Goal: Communication & Community: Share content

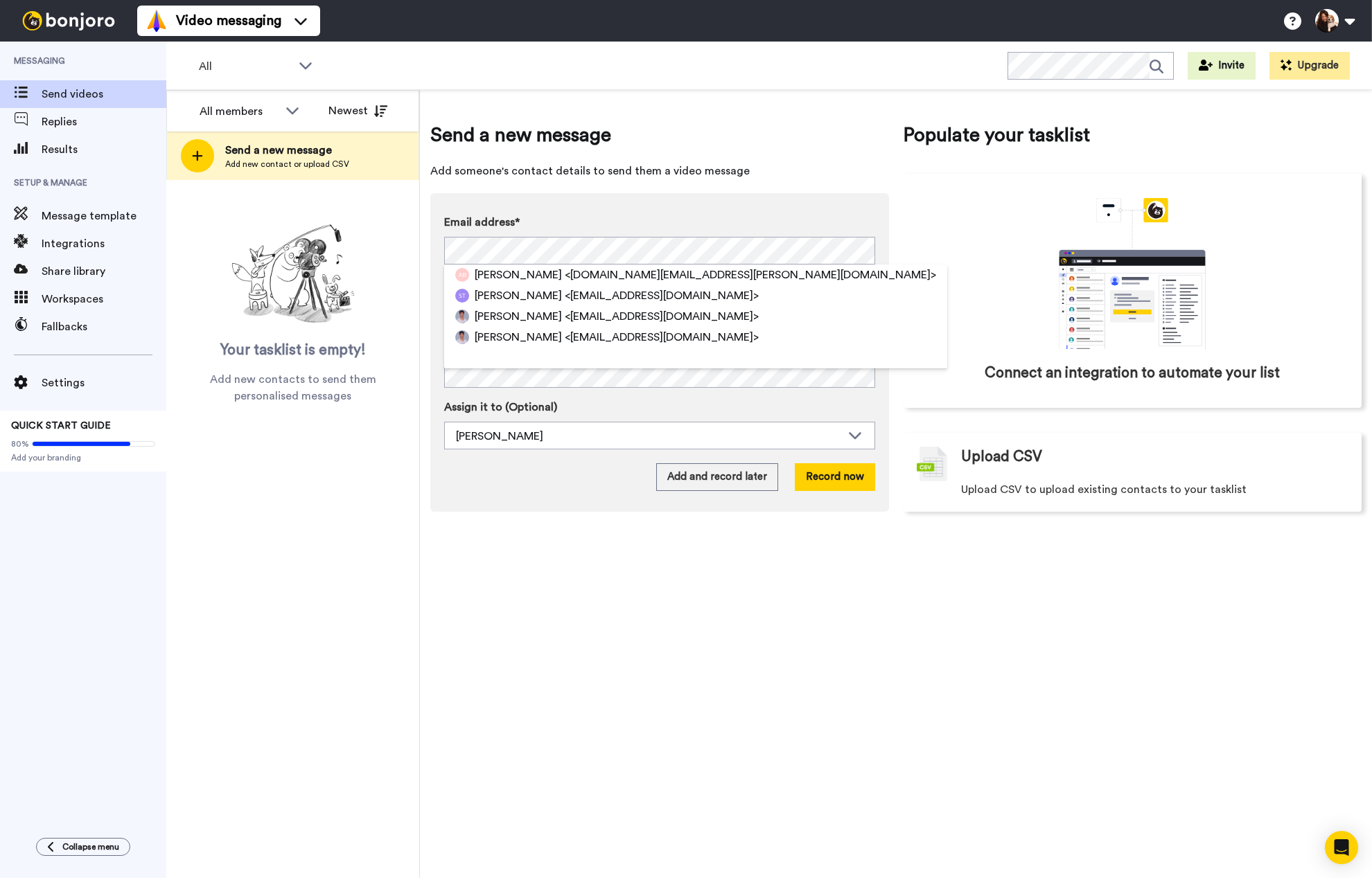
click at [958, 652] on div "Send a new message Add someone's contact details to send them a video message E…" at bounding box center [896, 484] width 952 height 788
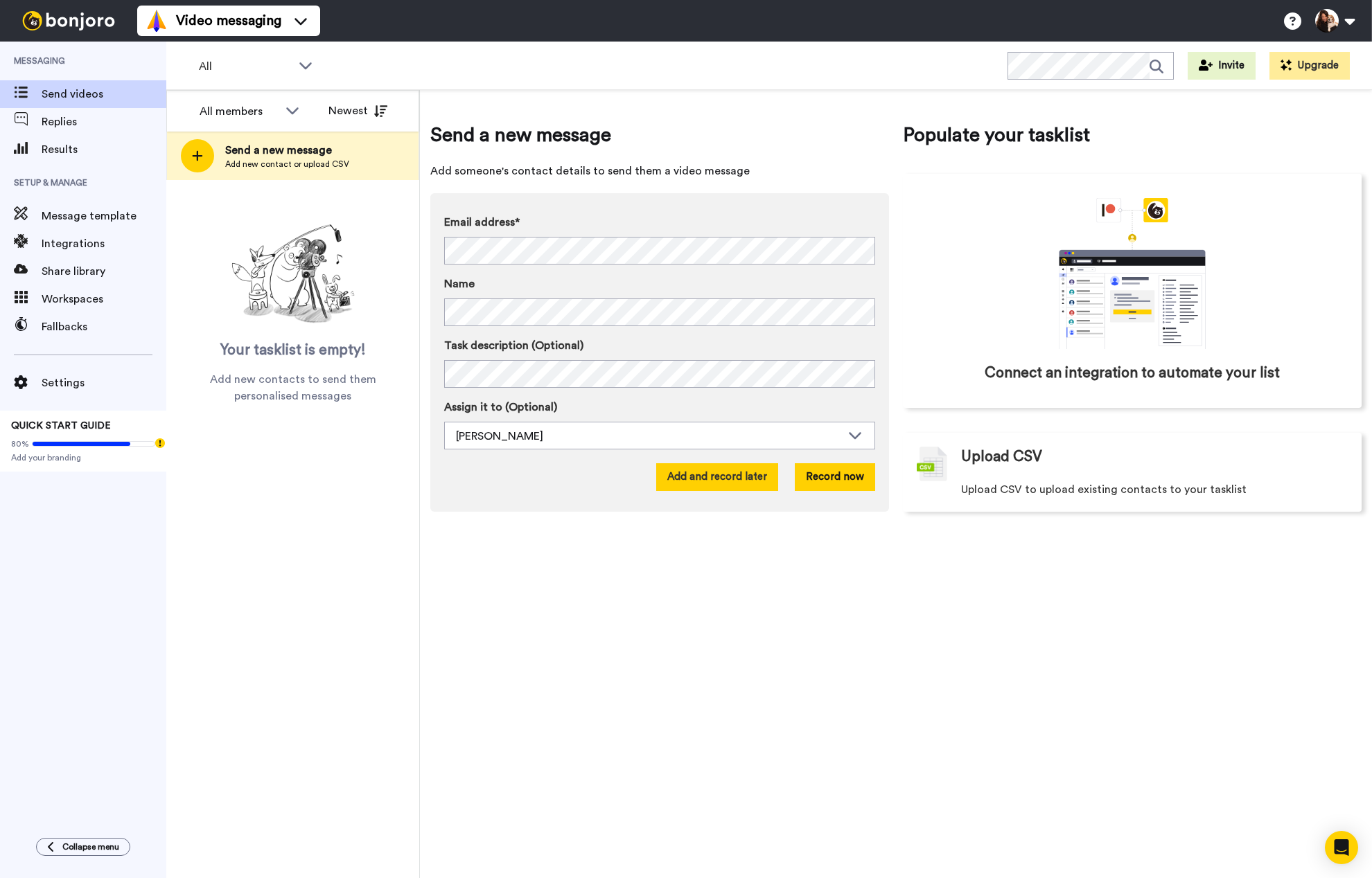
click at [711, 472] on button "Add and record later" at bounding box center [716, 478] width 122 height 28
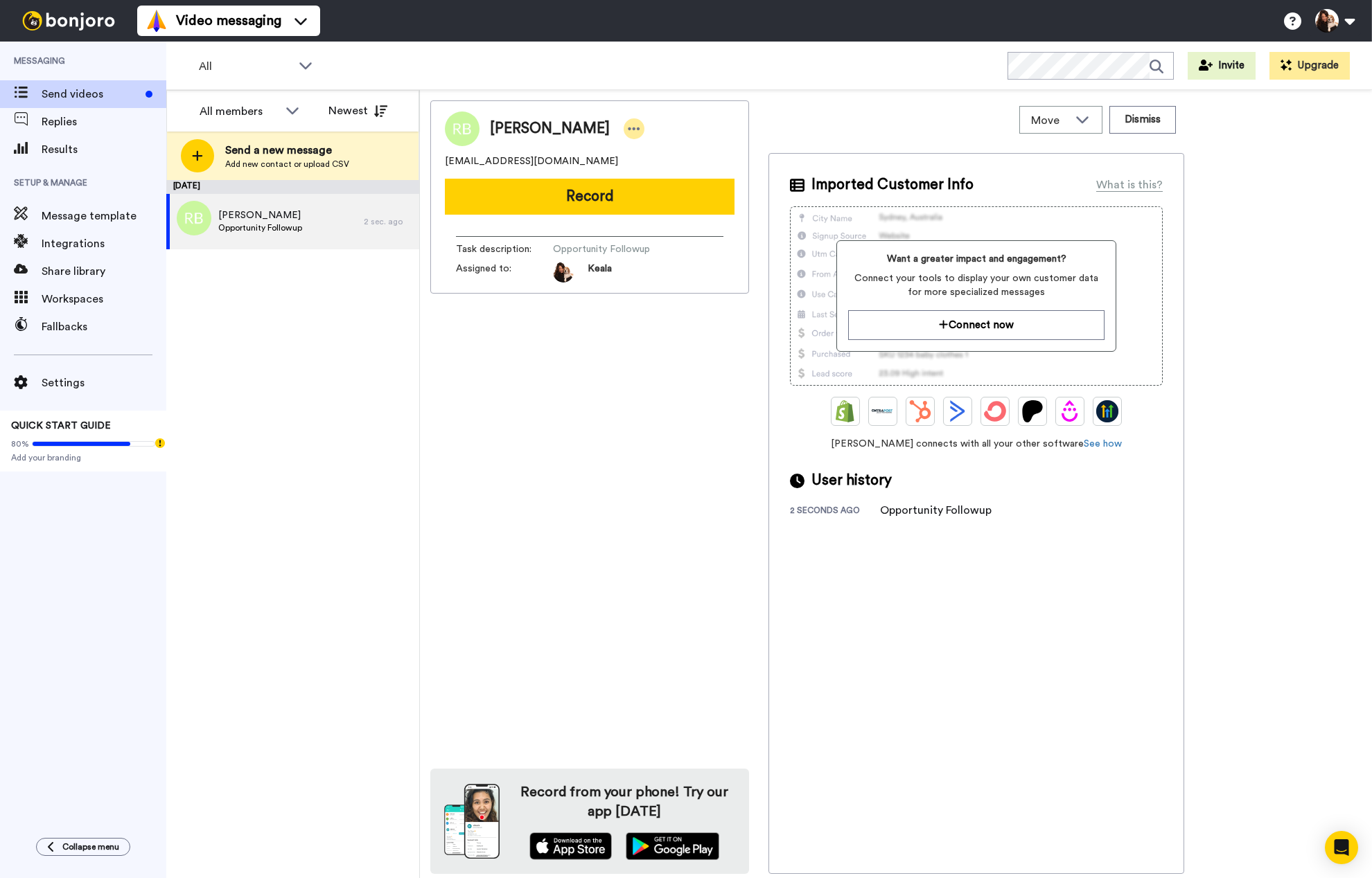
click at [628, 131] on icon at bounding box center [634, 129] width 12 height 14
click at [614, 408] on div "[PERSON_NAME] [EMAIL_ADDRESS][DOMAIN_NAME] Record Task description : Opportunit…" at bounding box center [590, 487] width 319 height 774
click at [594, 202] on button "Record" at bounding box center [589, 196] width 289 height 36
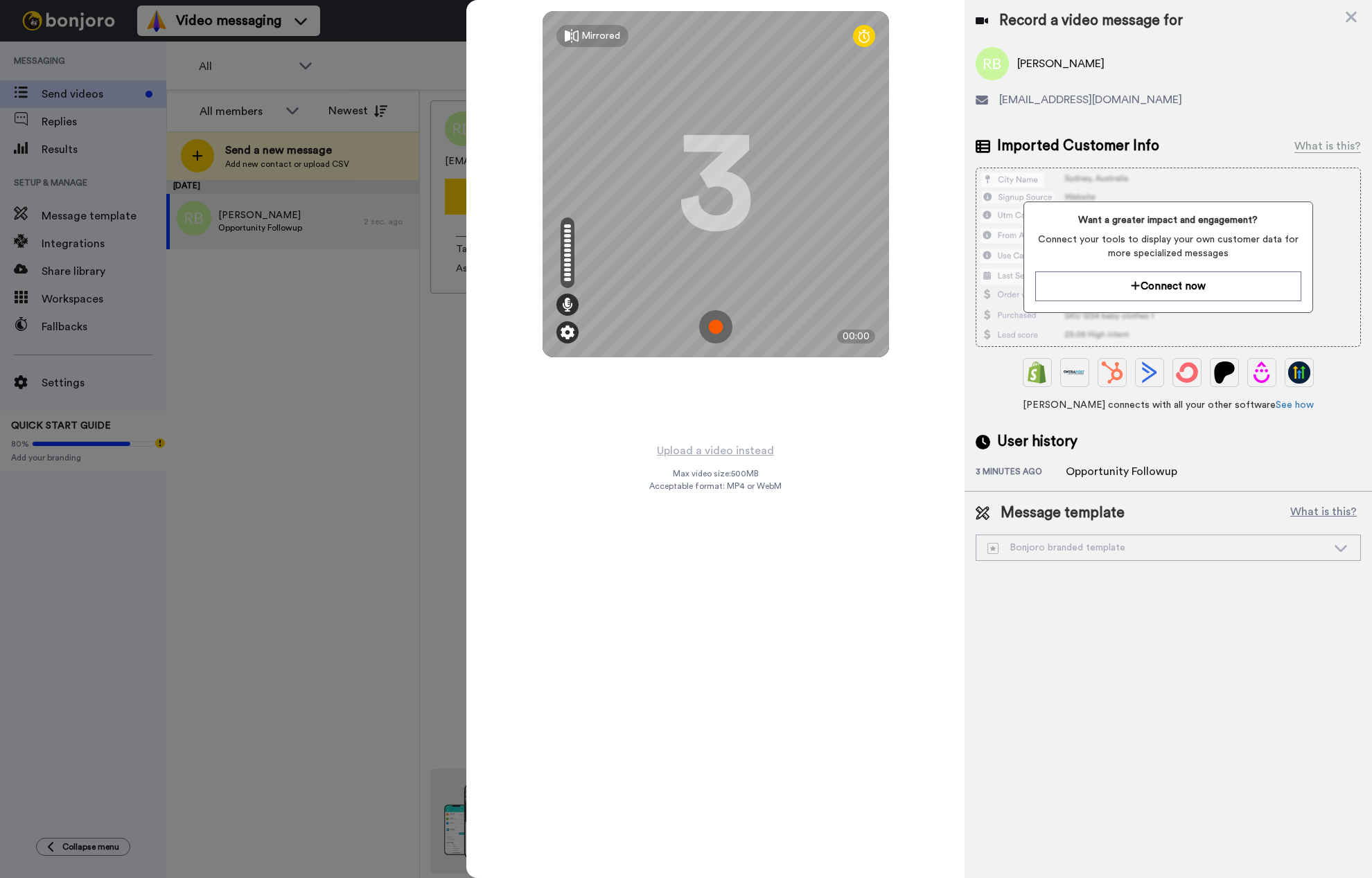
click at [562, 326] on img at bounding box center [567, 332] width 14 height 14
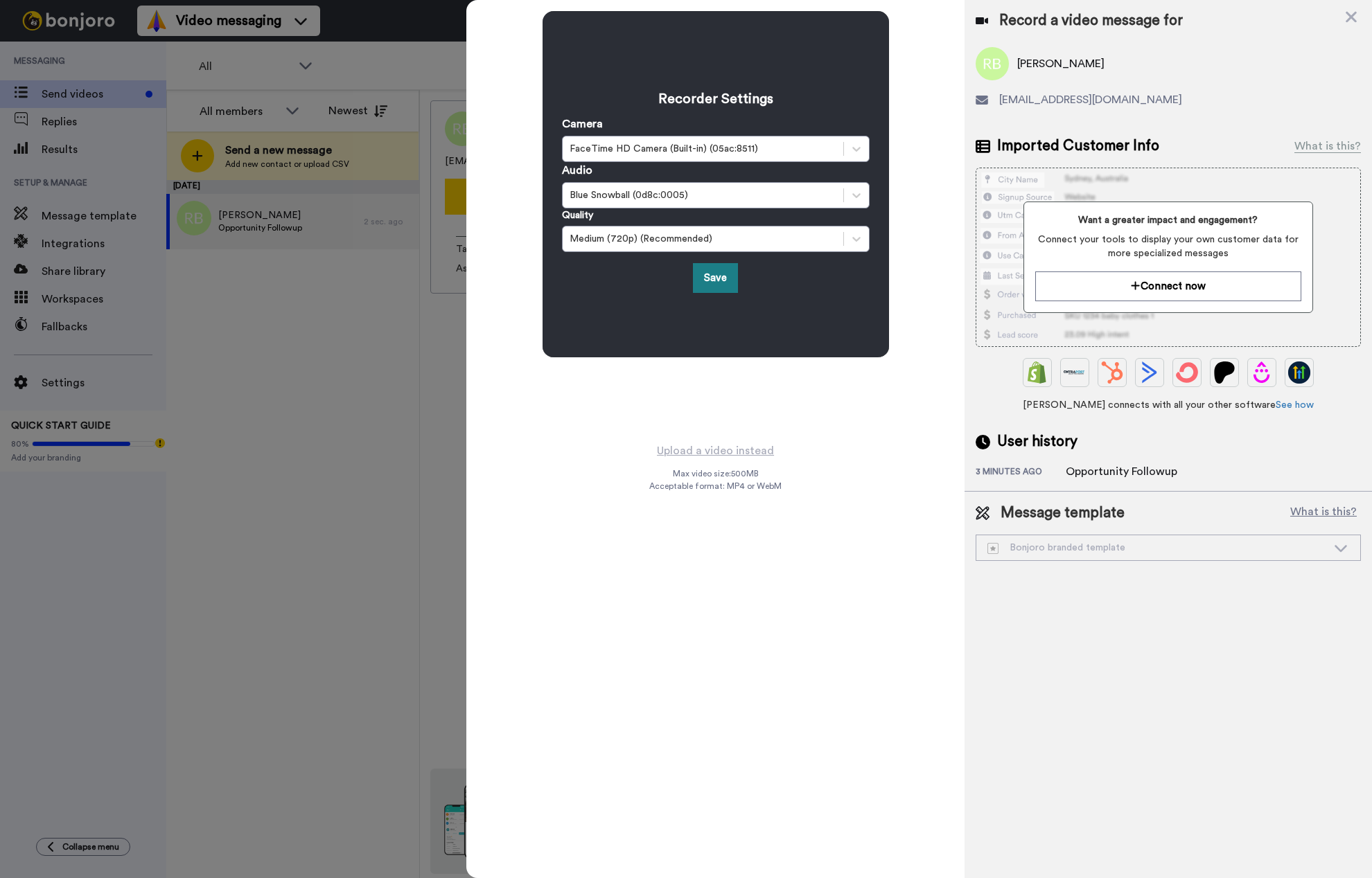
click at [719, 280] on button "Save" at bounding box center [714, 278] width 45 height 30
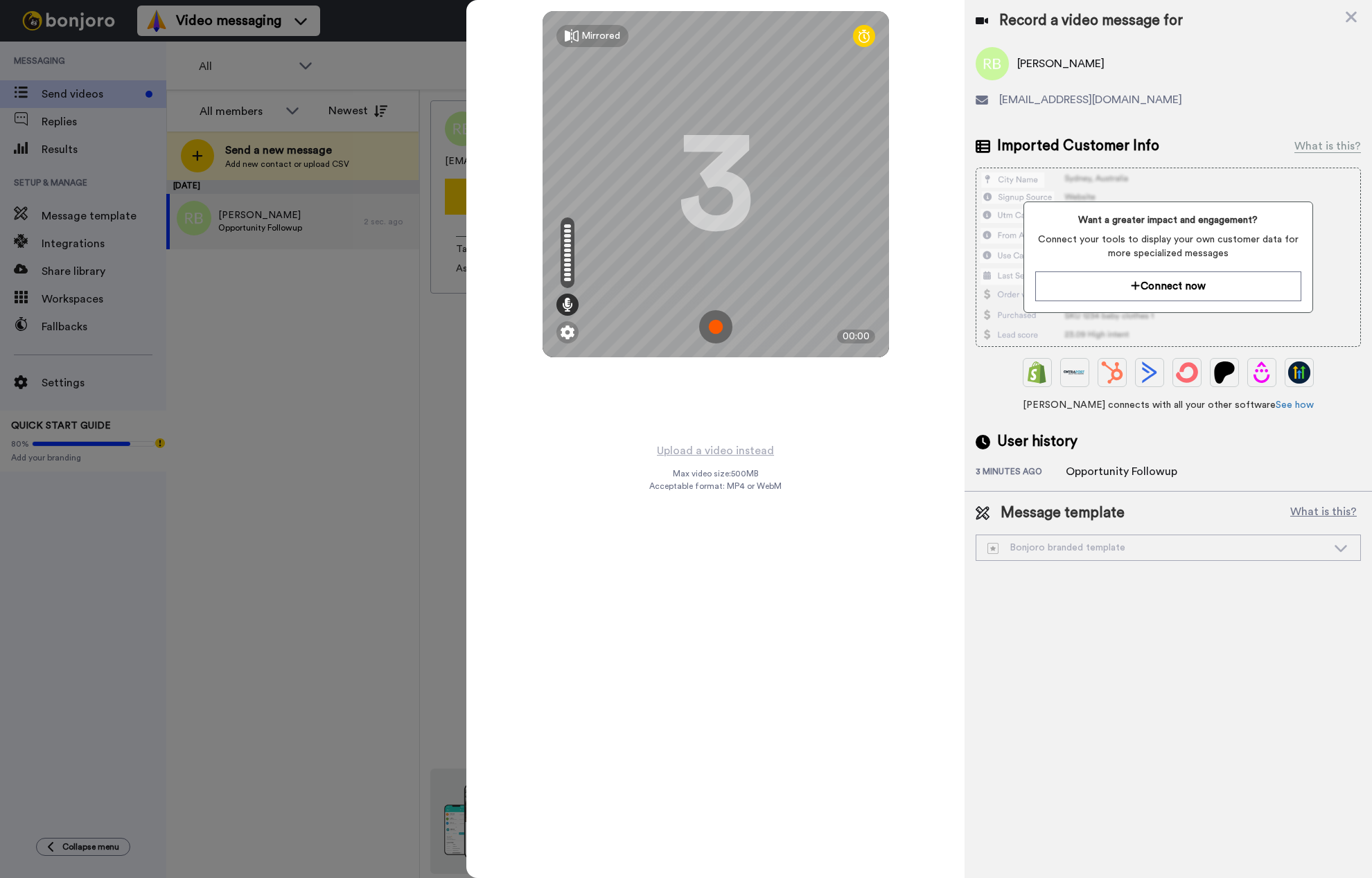
click at [722, 327] on img at bounding box center [715, 327] width 33 height 33
click at [714, 325] on img at bounding box center [715, 327] width 33 height 33
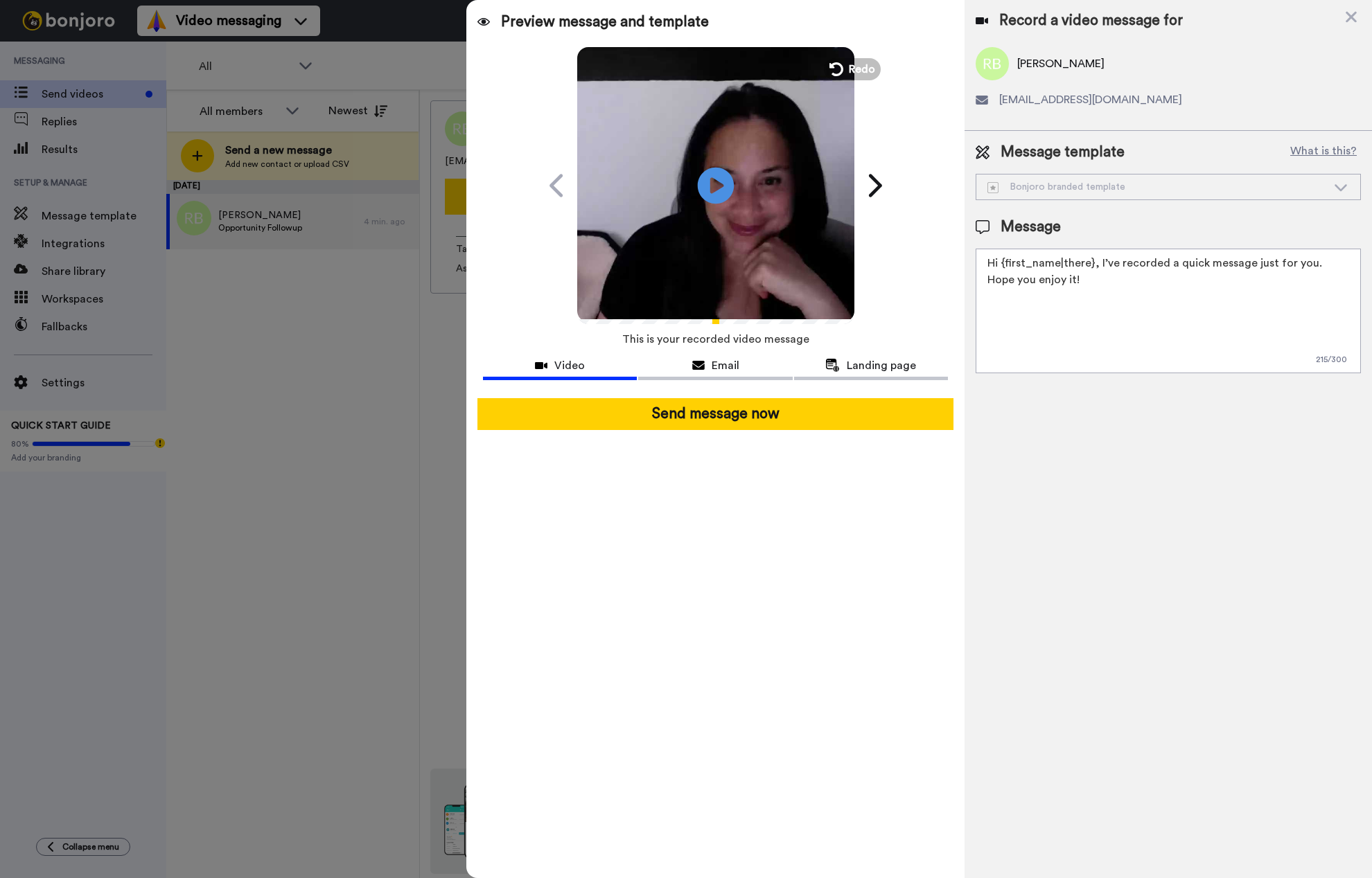
click at [719, 187] on icon "Play/Pause" at bounding box center [715, 185] width 37 height 66
click at [861, 70] on span "Redo" at bounding box center [862, 68] width 29 height 18
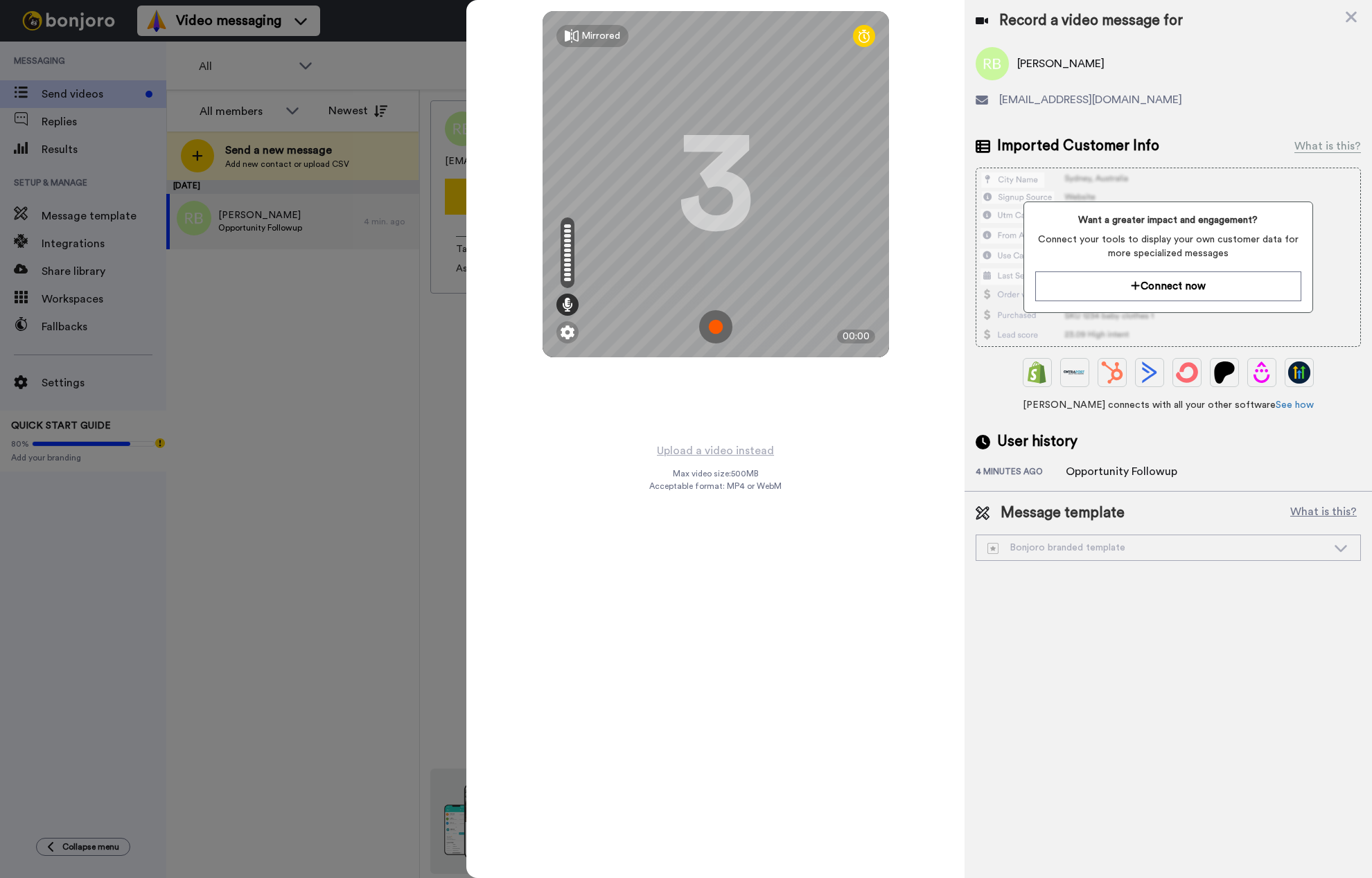
click at [712, 323] on img at bounding box center [715, 327] width 33 height 33
click at [722, 325] on img at bounding box center [715, 327] width 33 height 33
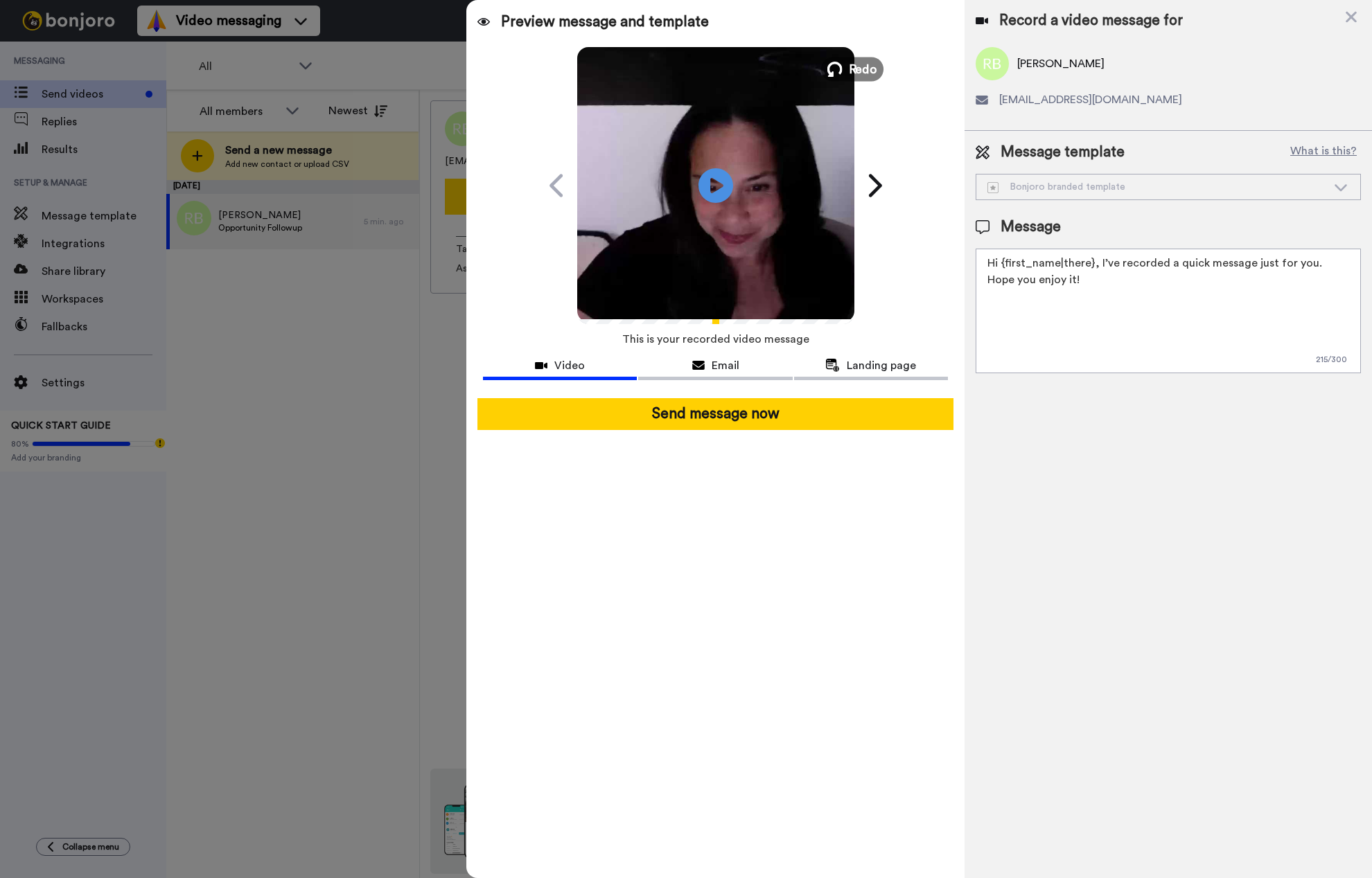
click at [857, 69] on span "Redo" at bounding box center [862, 68] width 29 height 18
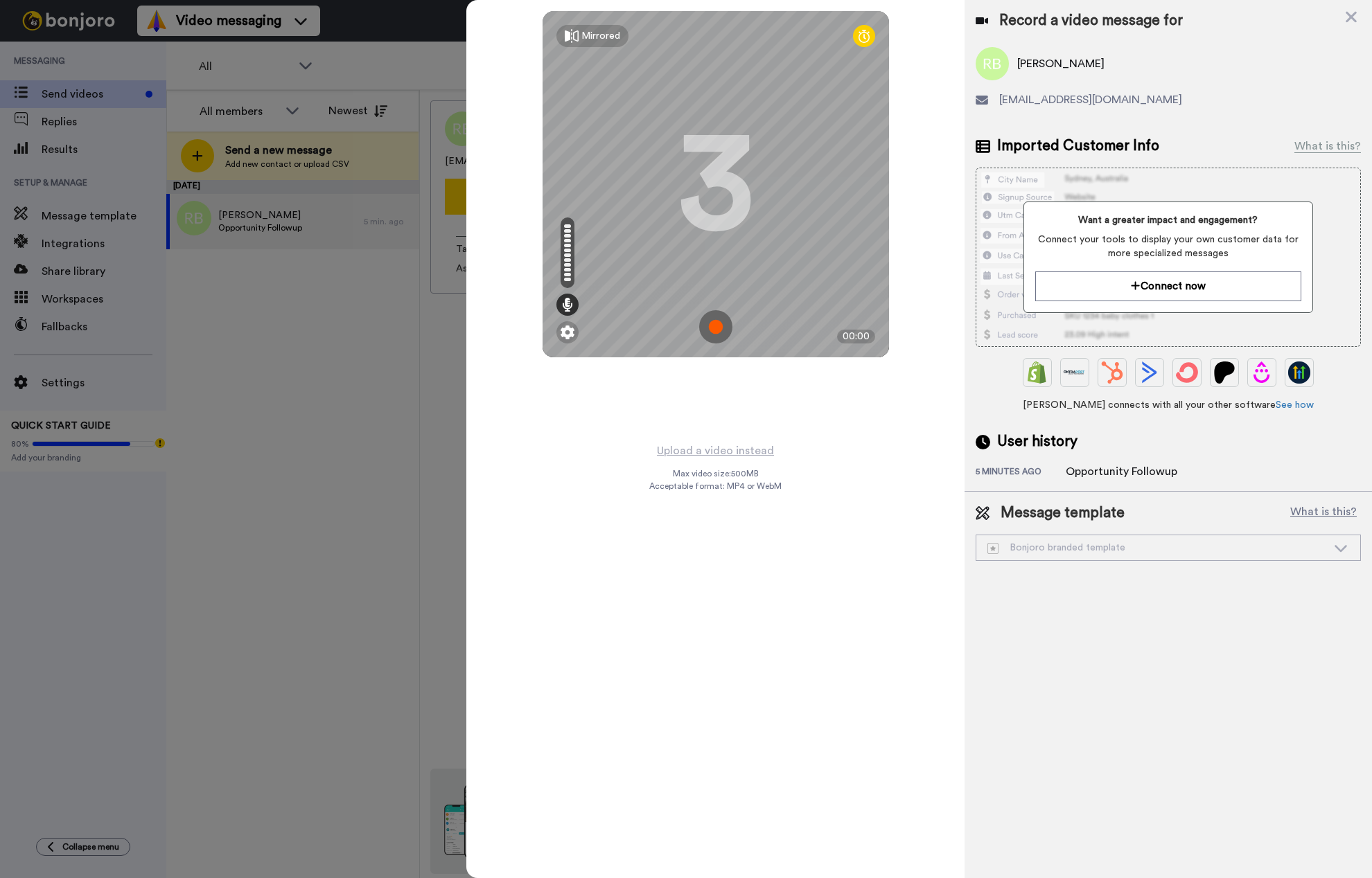
click at [720, 328] on img at bounding box center [715, 327] width 33 height 33
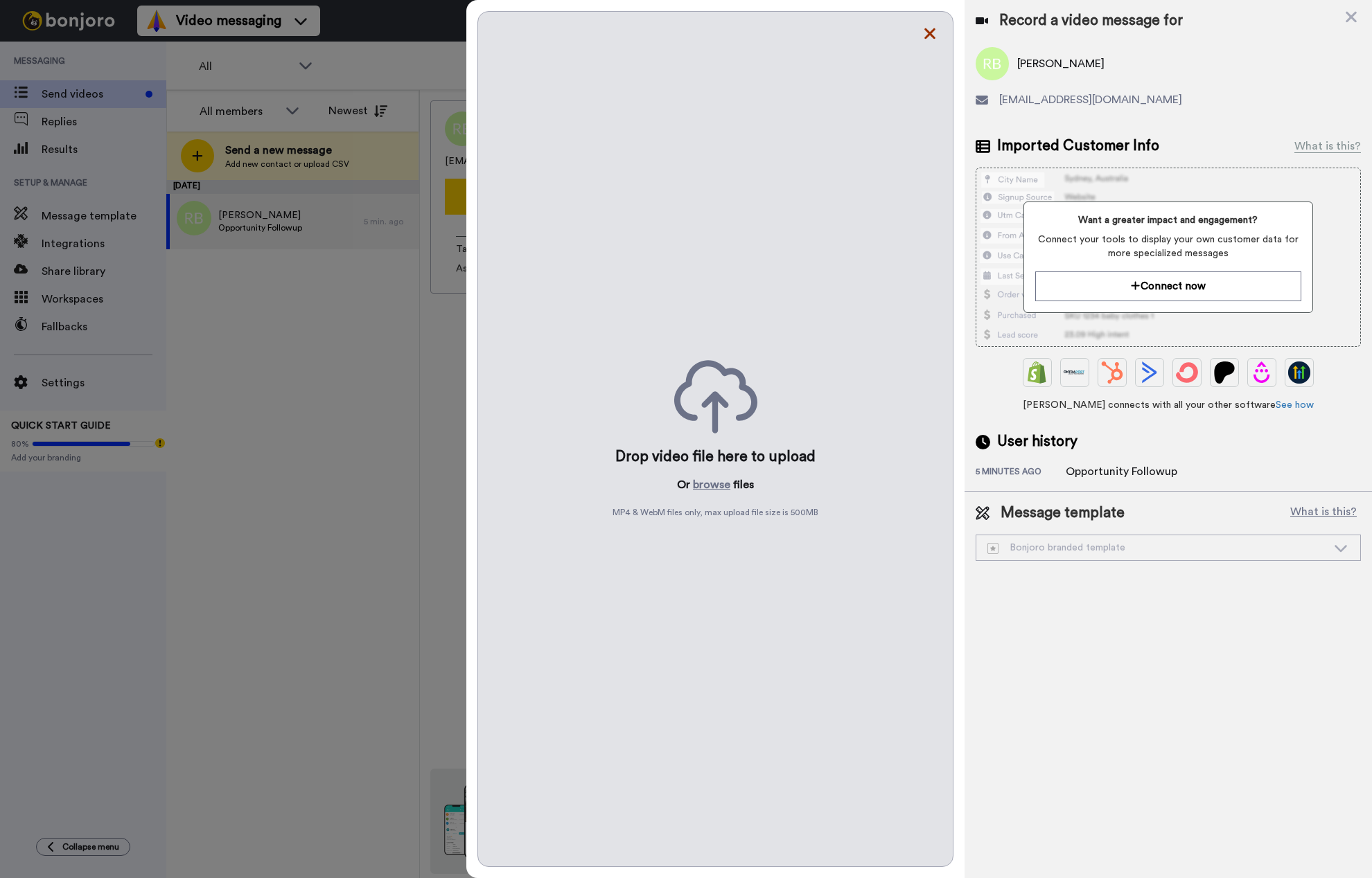
click at [933, 34] on icon at bounding box center [930, 33] width 14 height 18
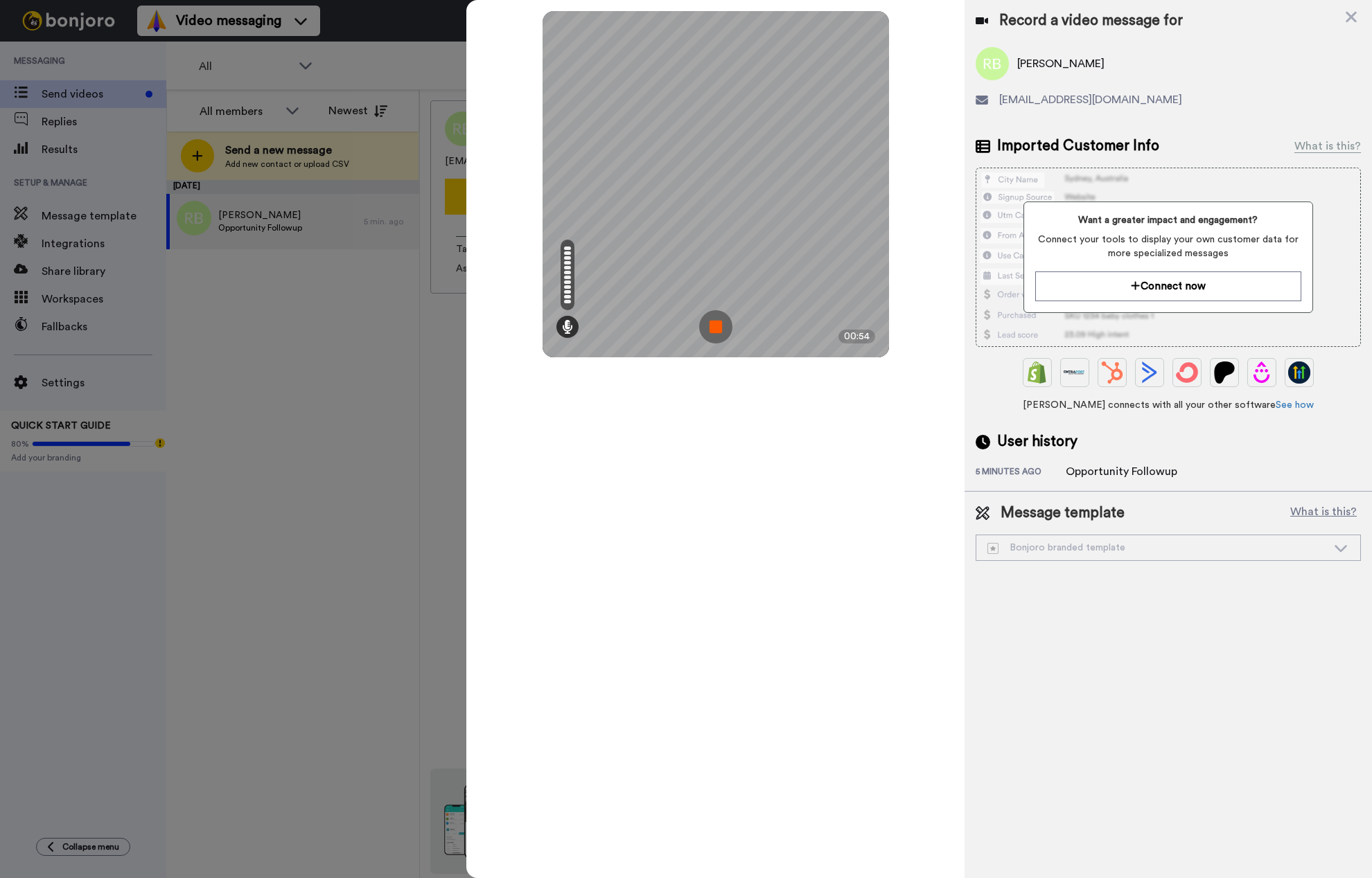
click at [719, 329] on img at bounding box center [715, 327] width 33 height 33
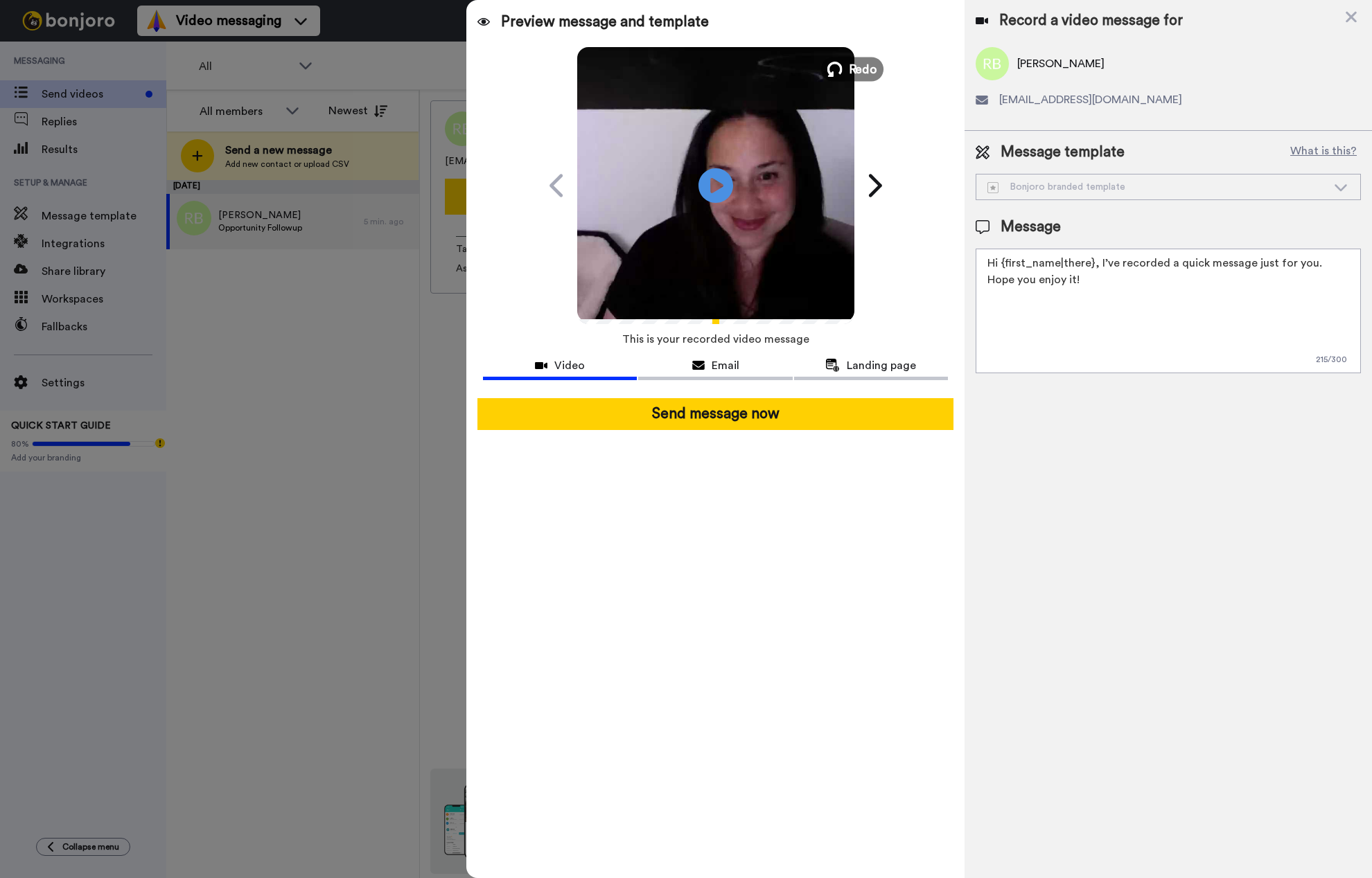
click at [861, 67] on span "Redo" at bounding box center [862, 68] width 29 height 18
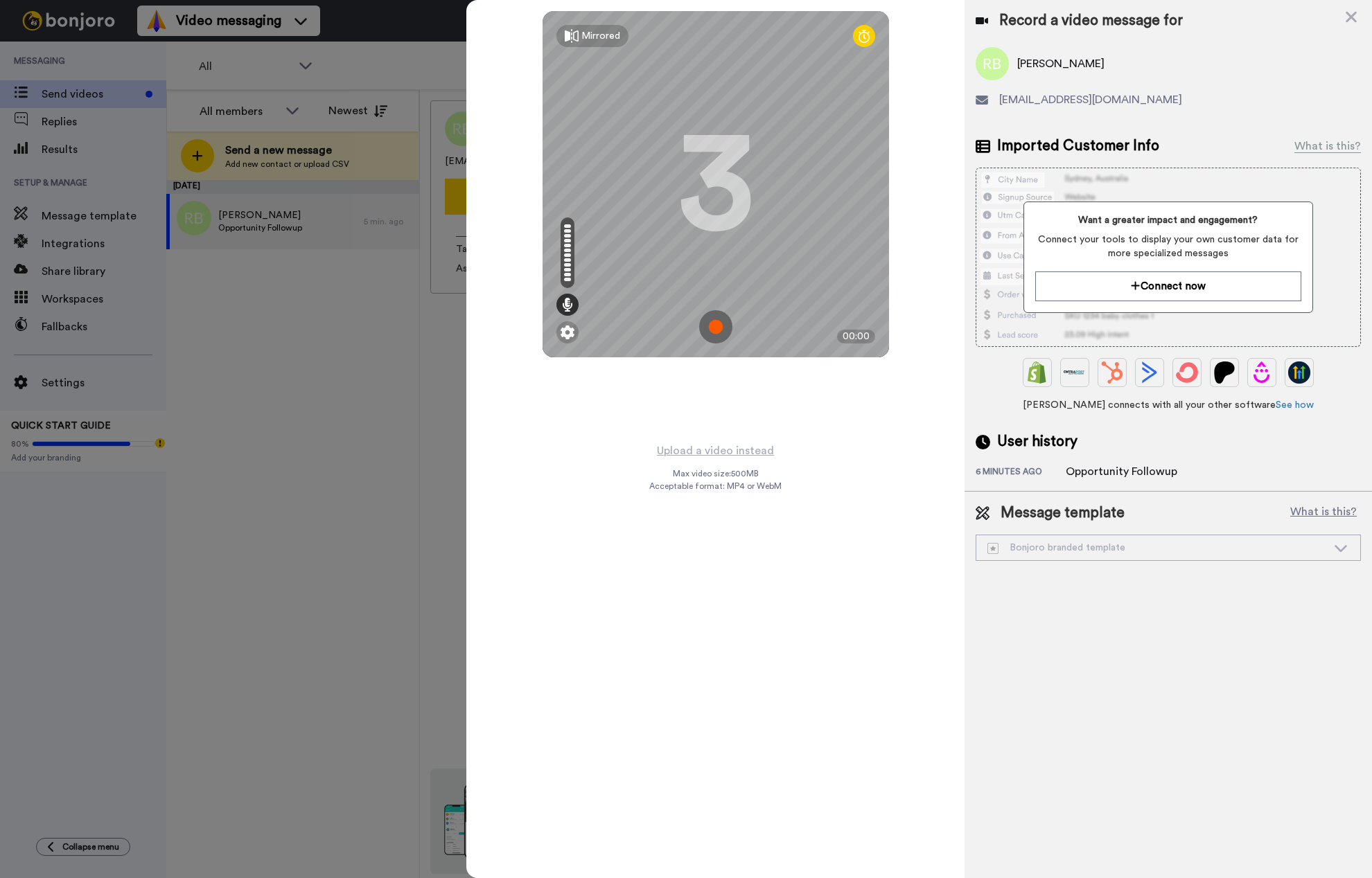
click at [729, 332] on img at bounding box center [715, 327] width 33 height 33
click at [717, 329] on img at bounding box center [715, 327] width 33 height 33
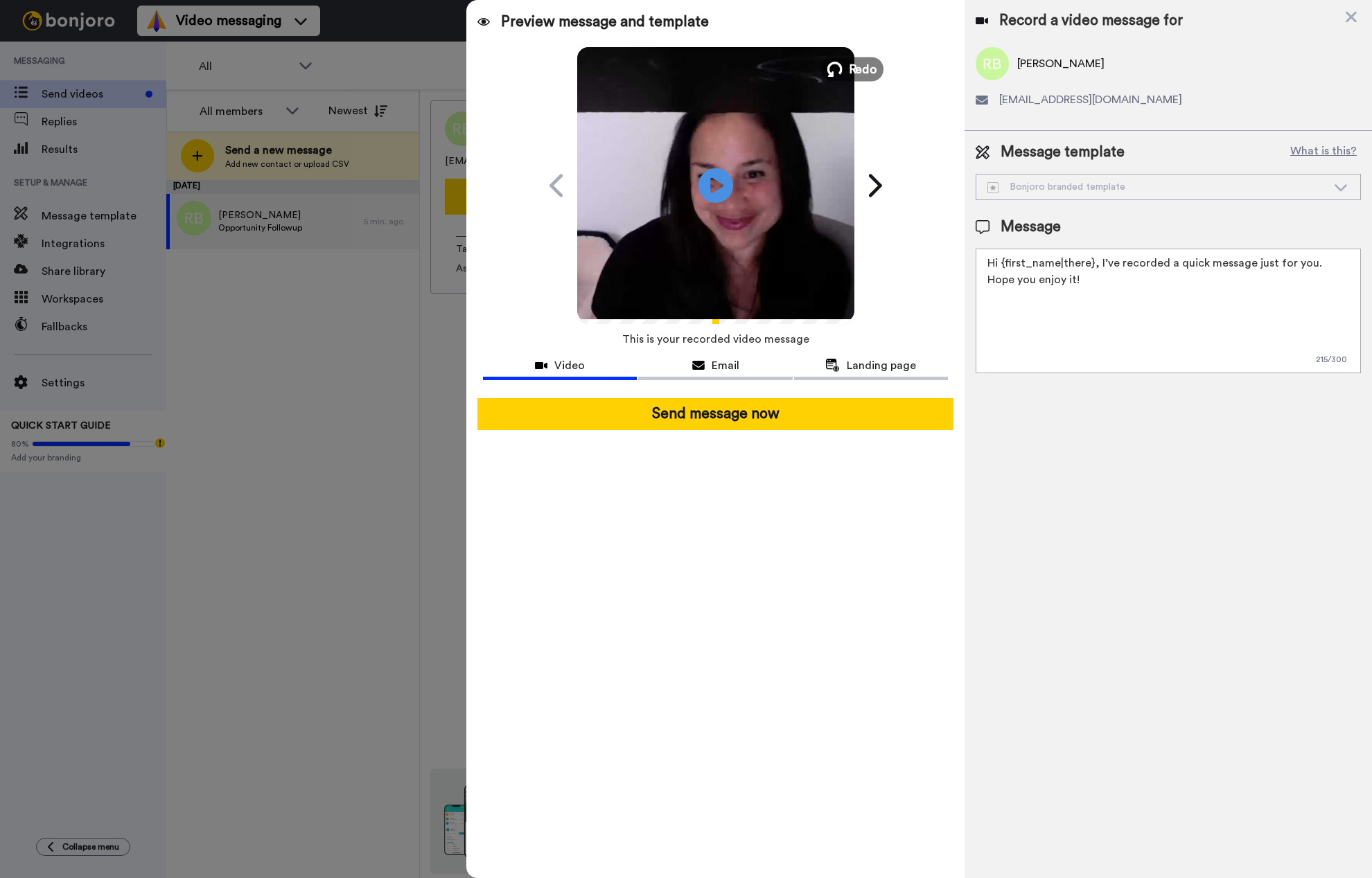
click at [857, 71] on span "Redo" at bounding box center [862, 68] width 29 height 18
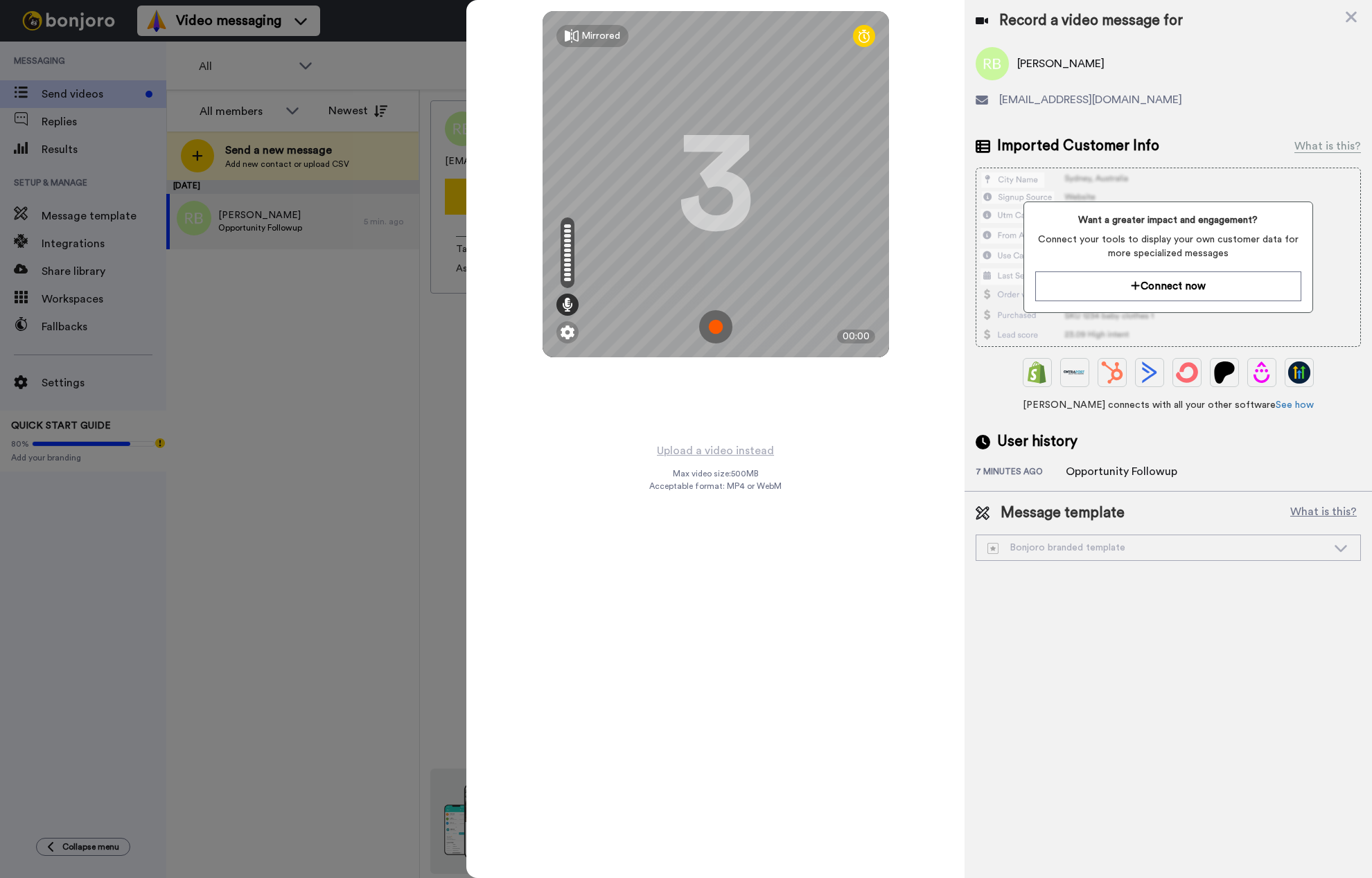
click at [715, 328] on img at bounding box center [715, 327] width 33 height 33
click at [713, 327] on img at bounding box center [715, 327] width 33 height 33
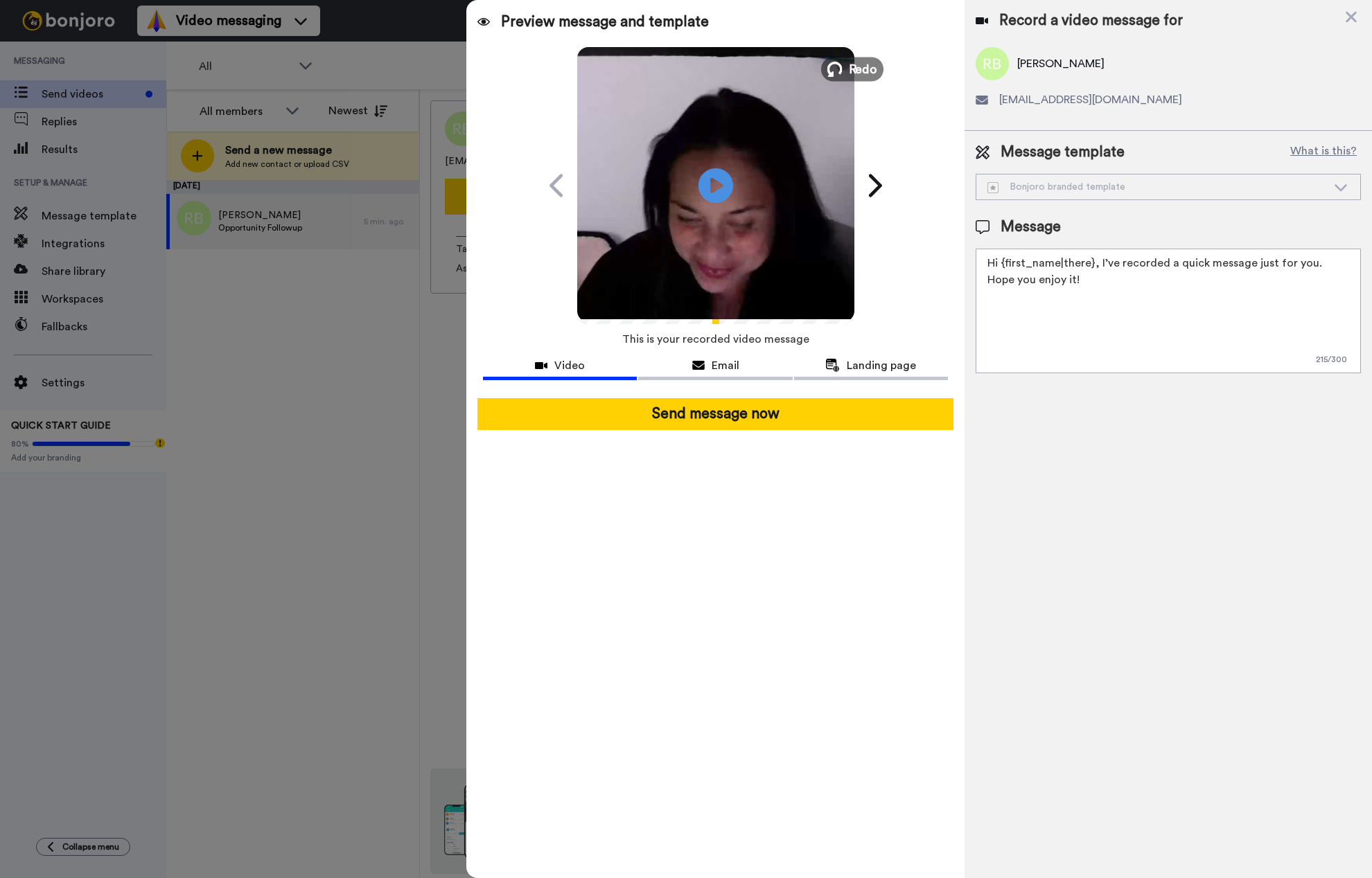
click at [850, 65] on span "Redo" at bounding box center [862, 68] width 29 height 18
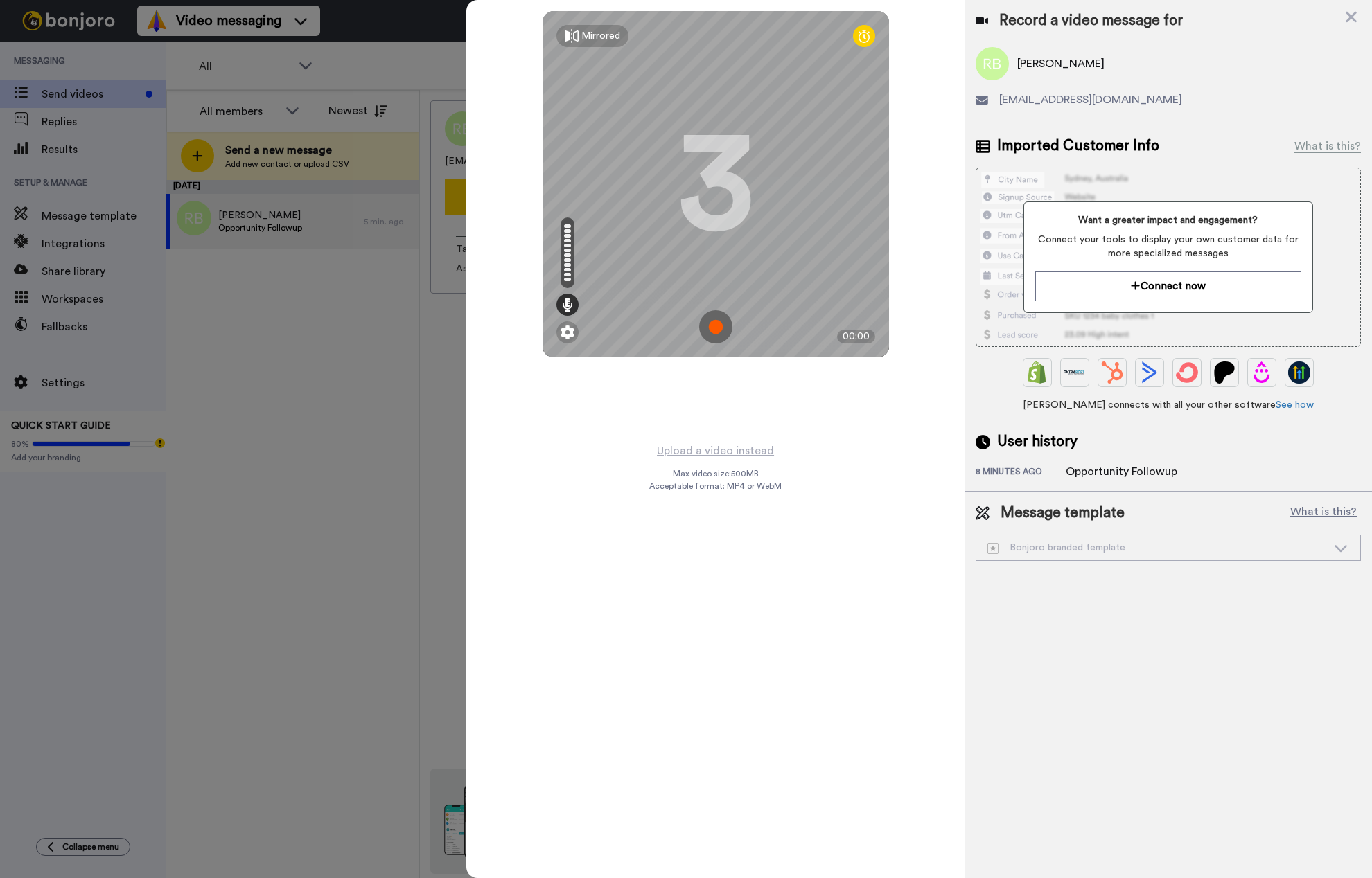
click at [715, 328] on img at bounding box center [715, 327] width 33 height 33
click at [717, 323] on img at bounding box center [715, 327] width 33 height 33
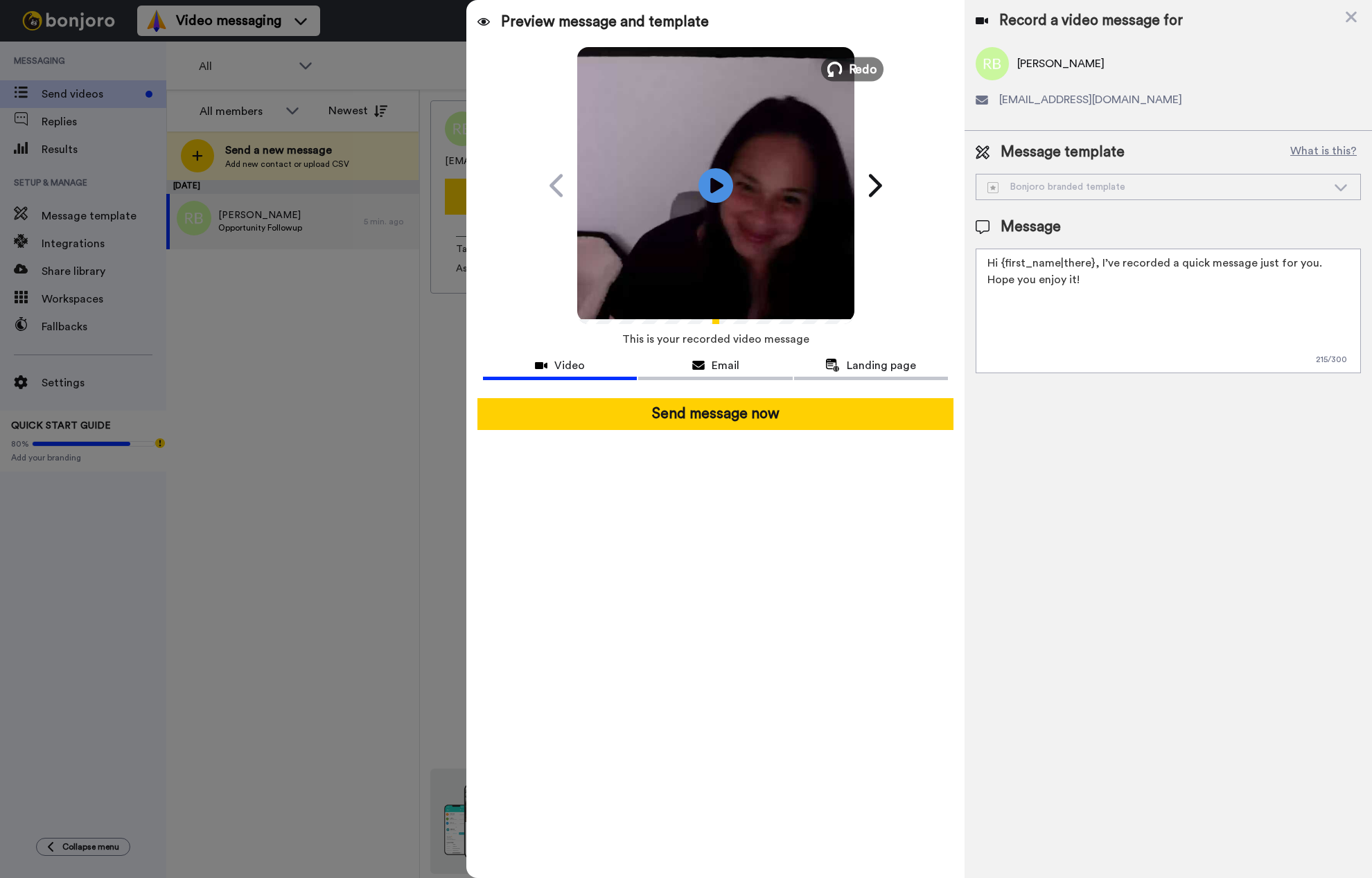
click at [845, 65] on button "Redo" at bounding box center [851, 69] width 62 height 25
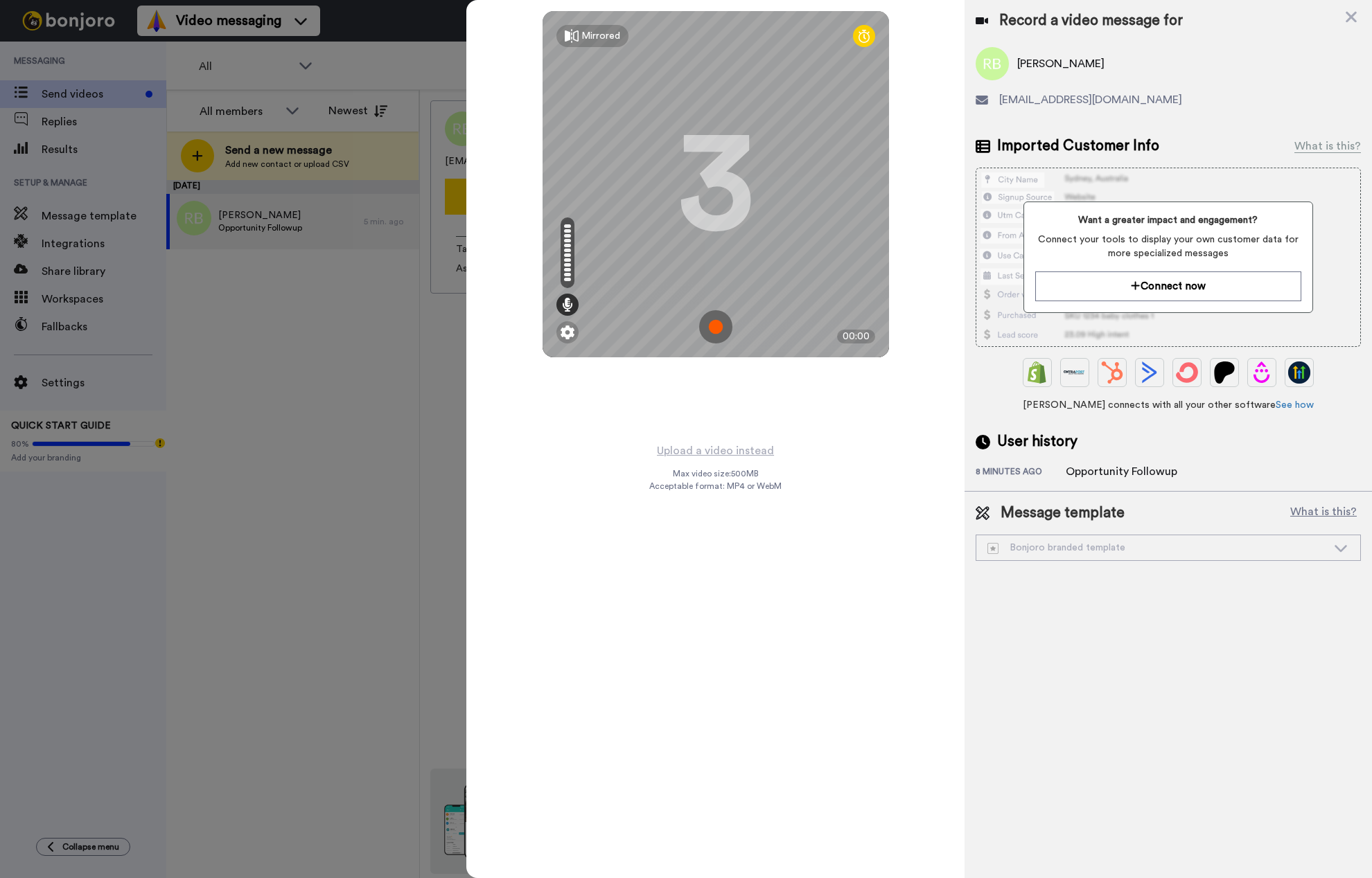
click at [719, 329] on img at bounding box center [715, 327] width 33 height 33
click at [714, 325] on img at bounding box center [715, 327] width 33 height 33
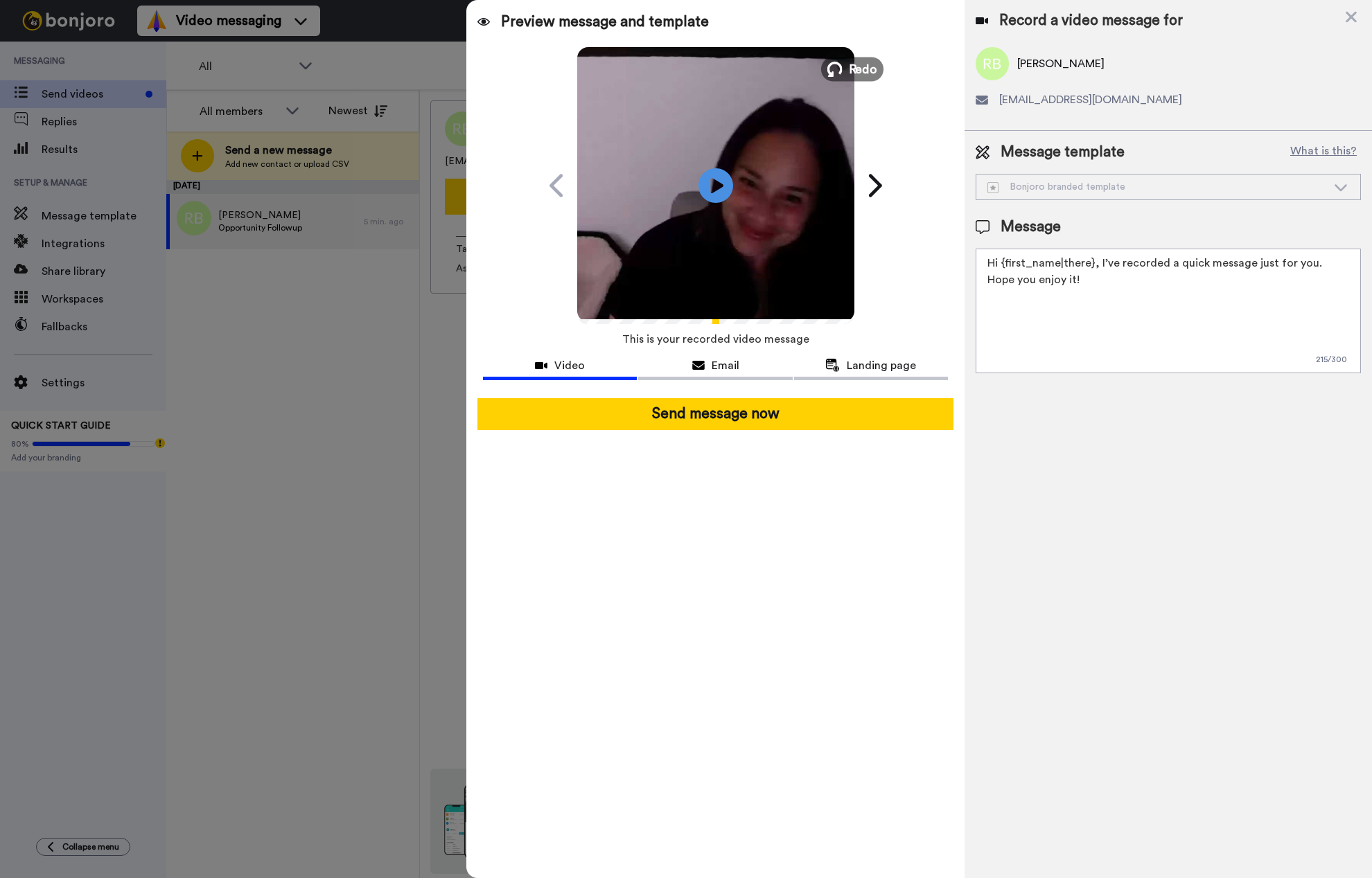
click at [845, 62] on button "Redo" at bounding box center [851, 69] width 62 height 25
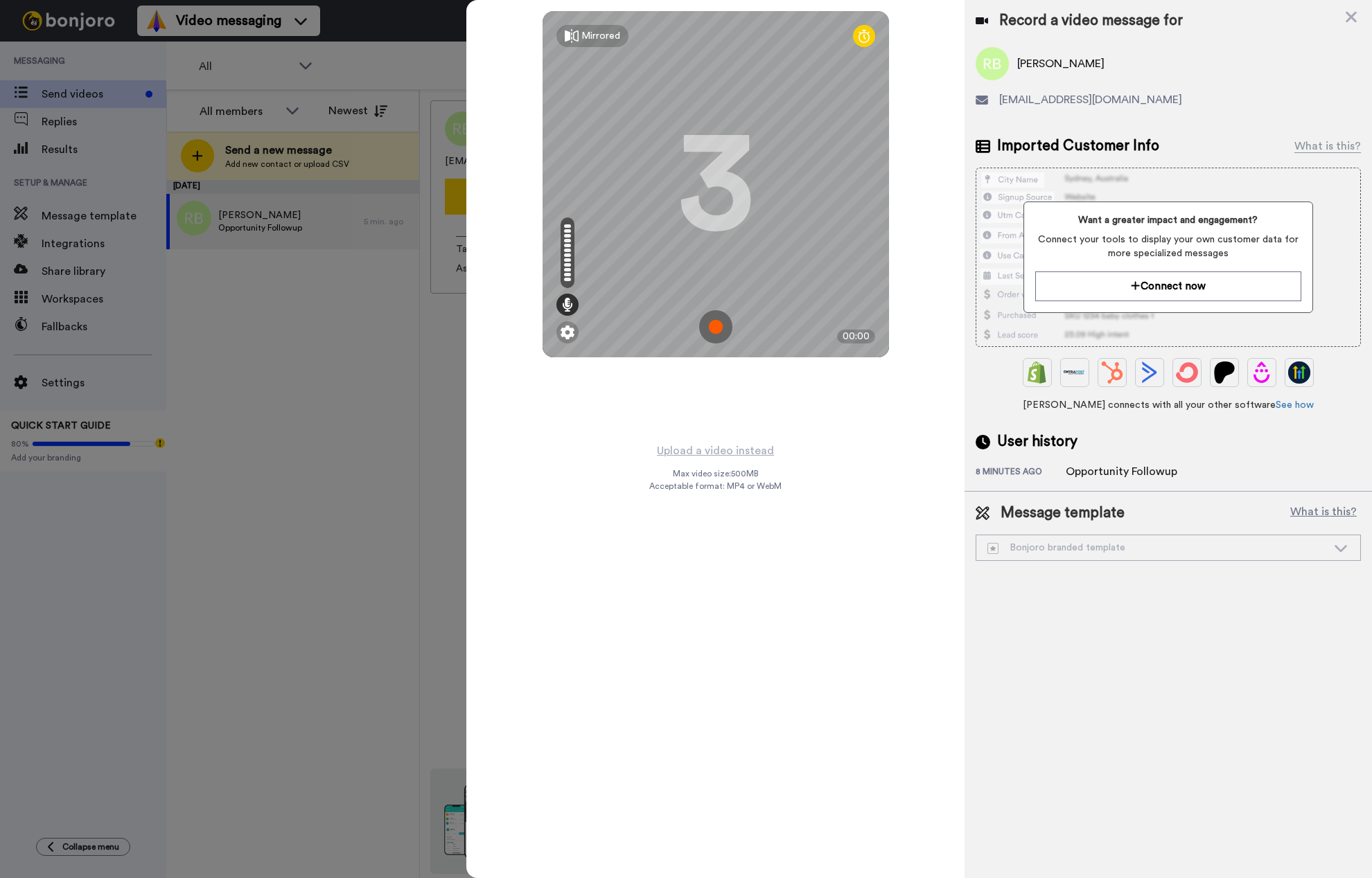
click at [719, 329] on img at bounding box center [715, 327] width 33 height 33
click at [713, 326] on img at bounding box center [715, 327] width 33 height 33
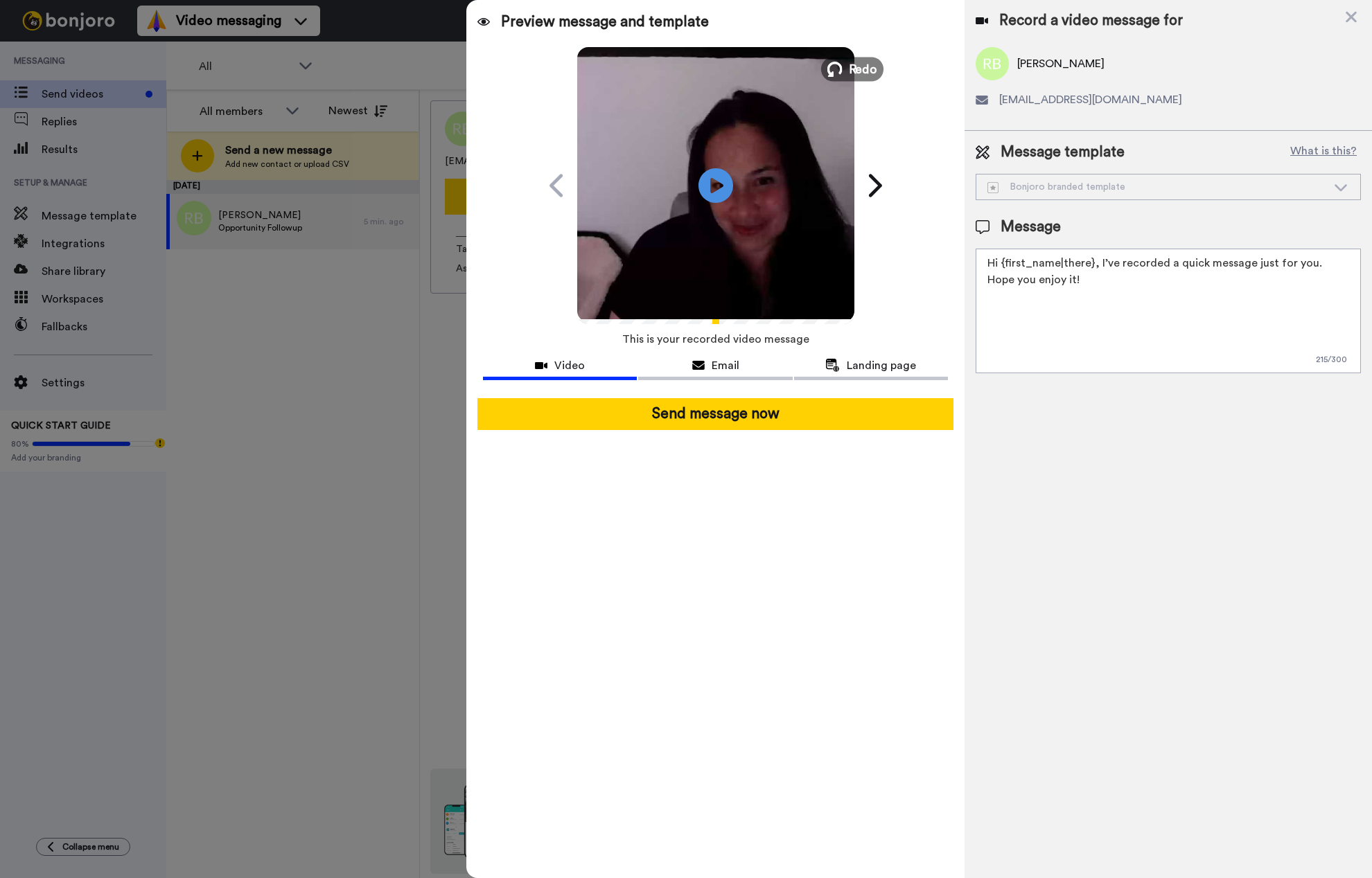
click at [847, 61] on button "Redo" at bounding box center [851, 69] width 62 height 25
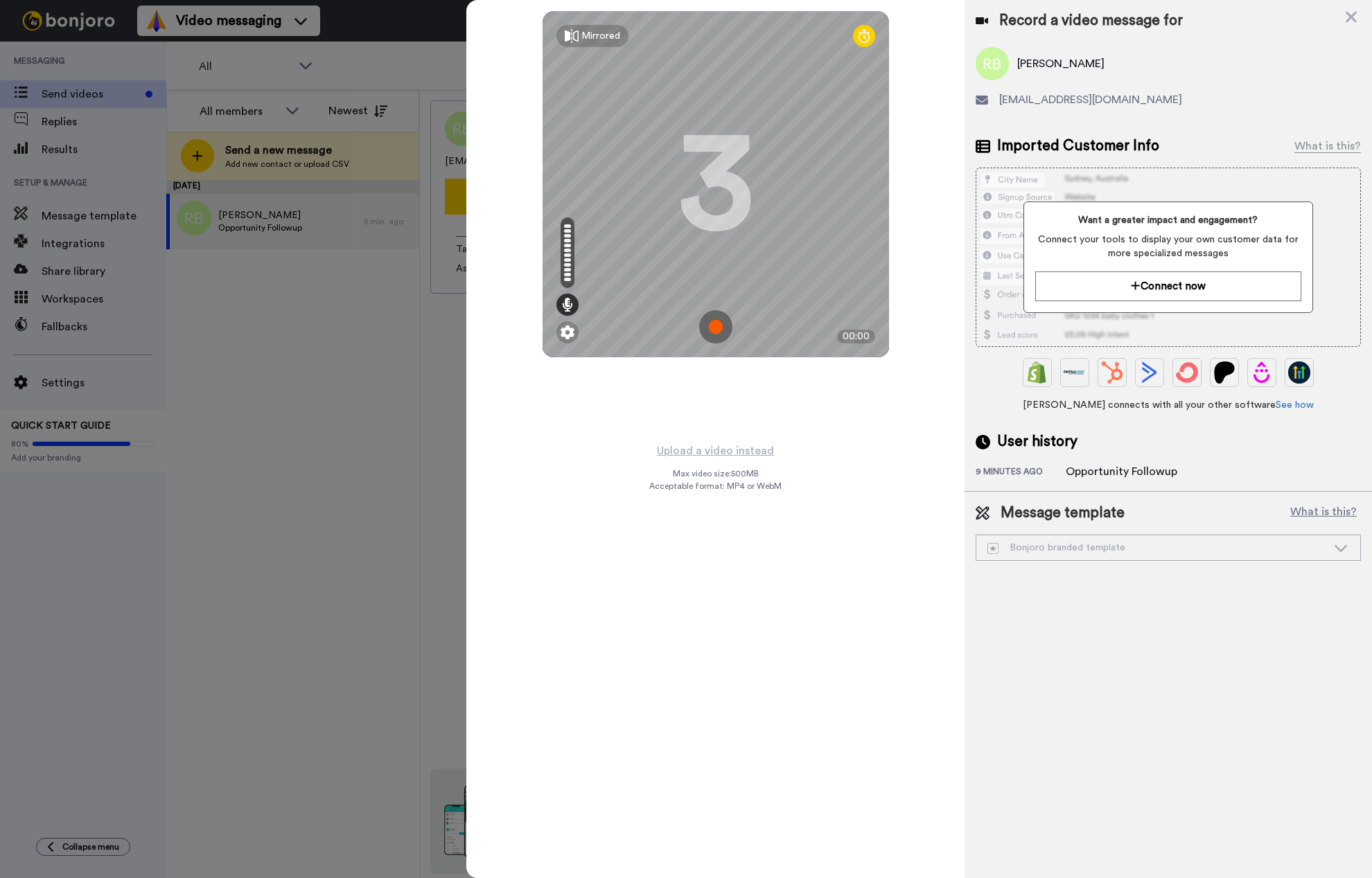
click at [716, 333] on img at bounding box center [715, 327] width 33 height 33
click at [711, 332] on img at bounding box center [715, 327] width 33 height 33
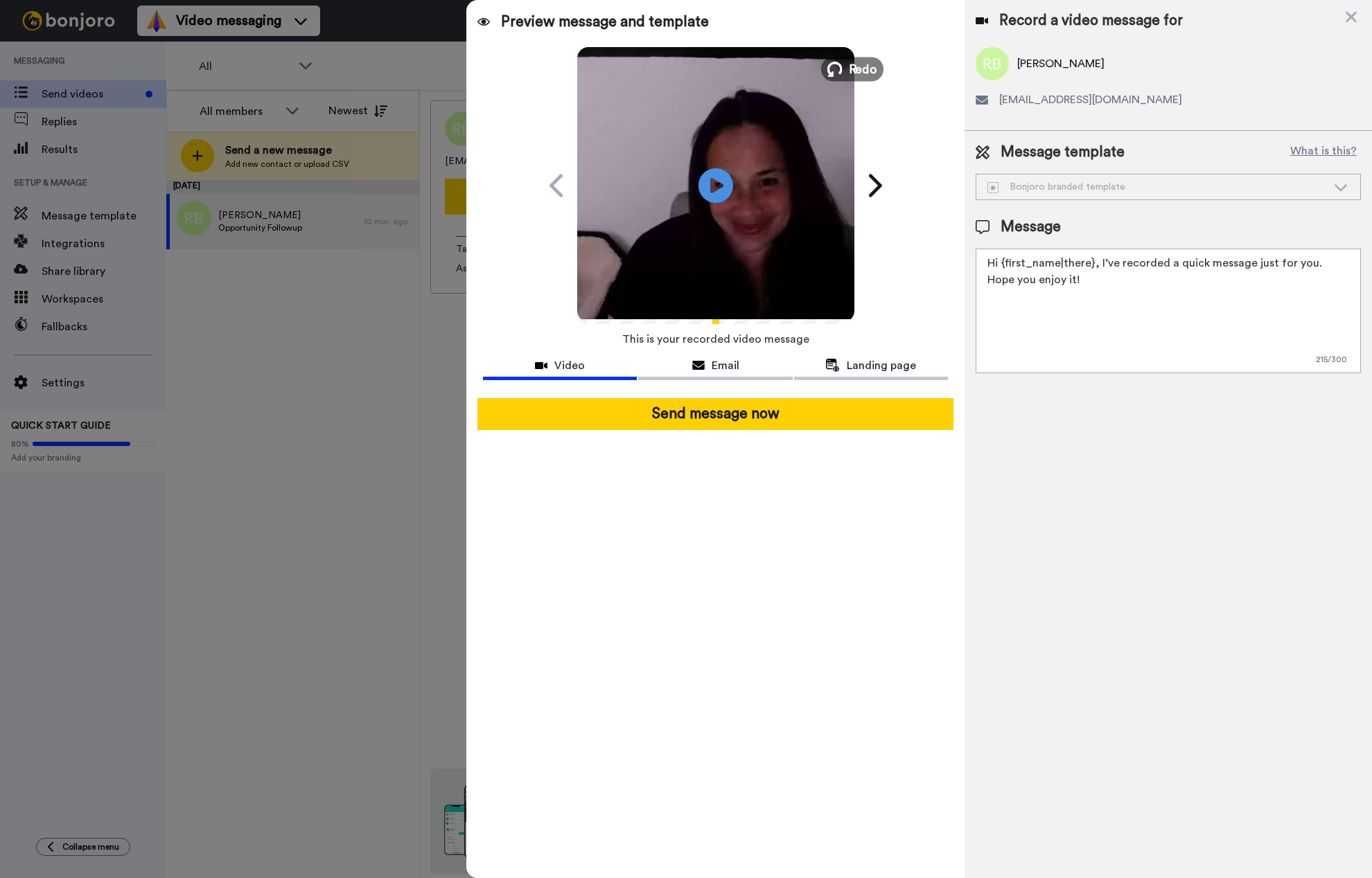
click at [842, 69] on icon at bounding box center [834, 68] width 15 height 15
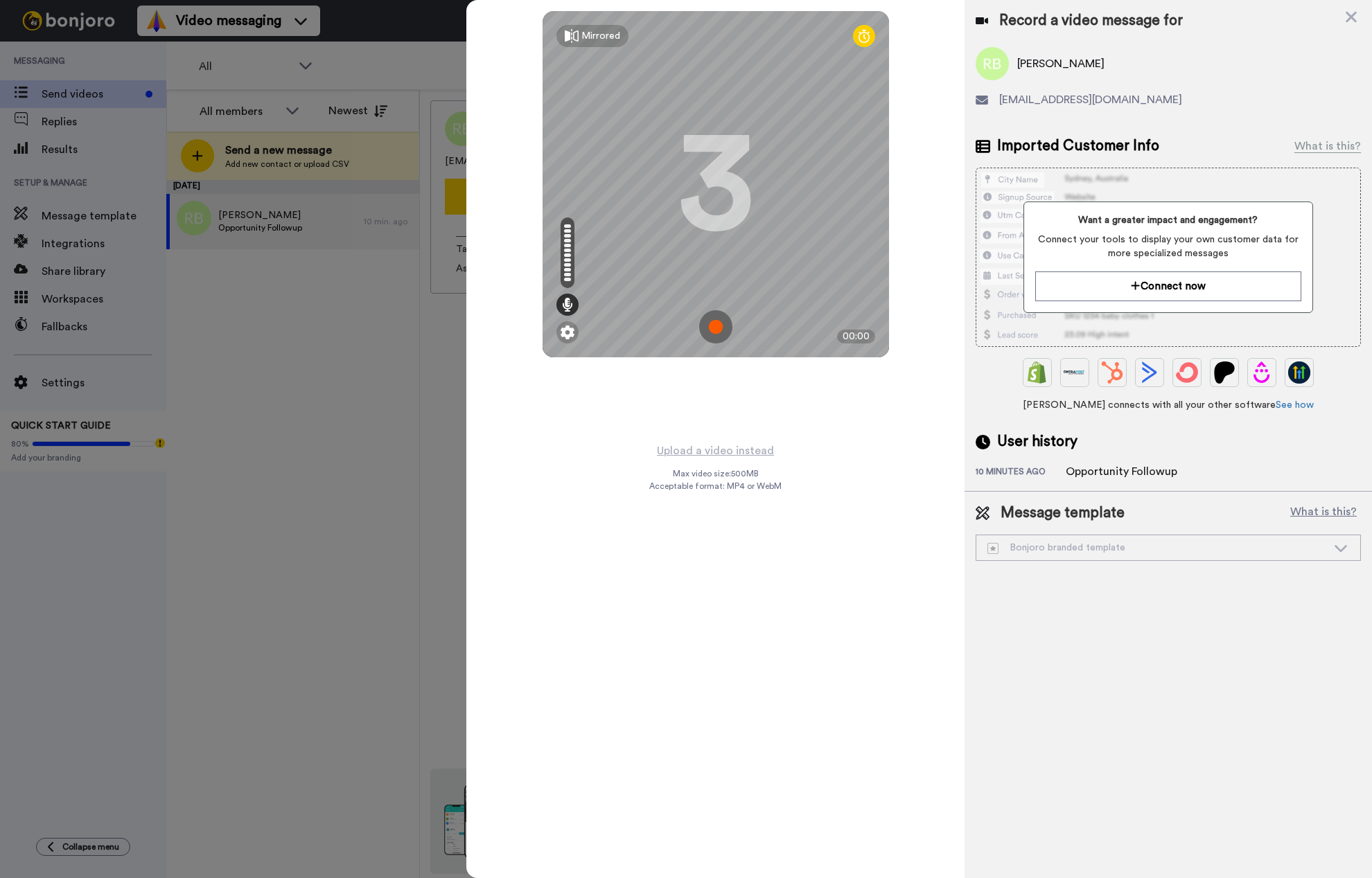
click at [716, 329] on img at bounding box center [715, 327] width 33 height 33
click at [725, 327] on img at bounding box center [715, 327] width 33 height 33
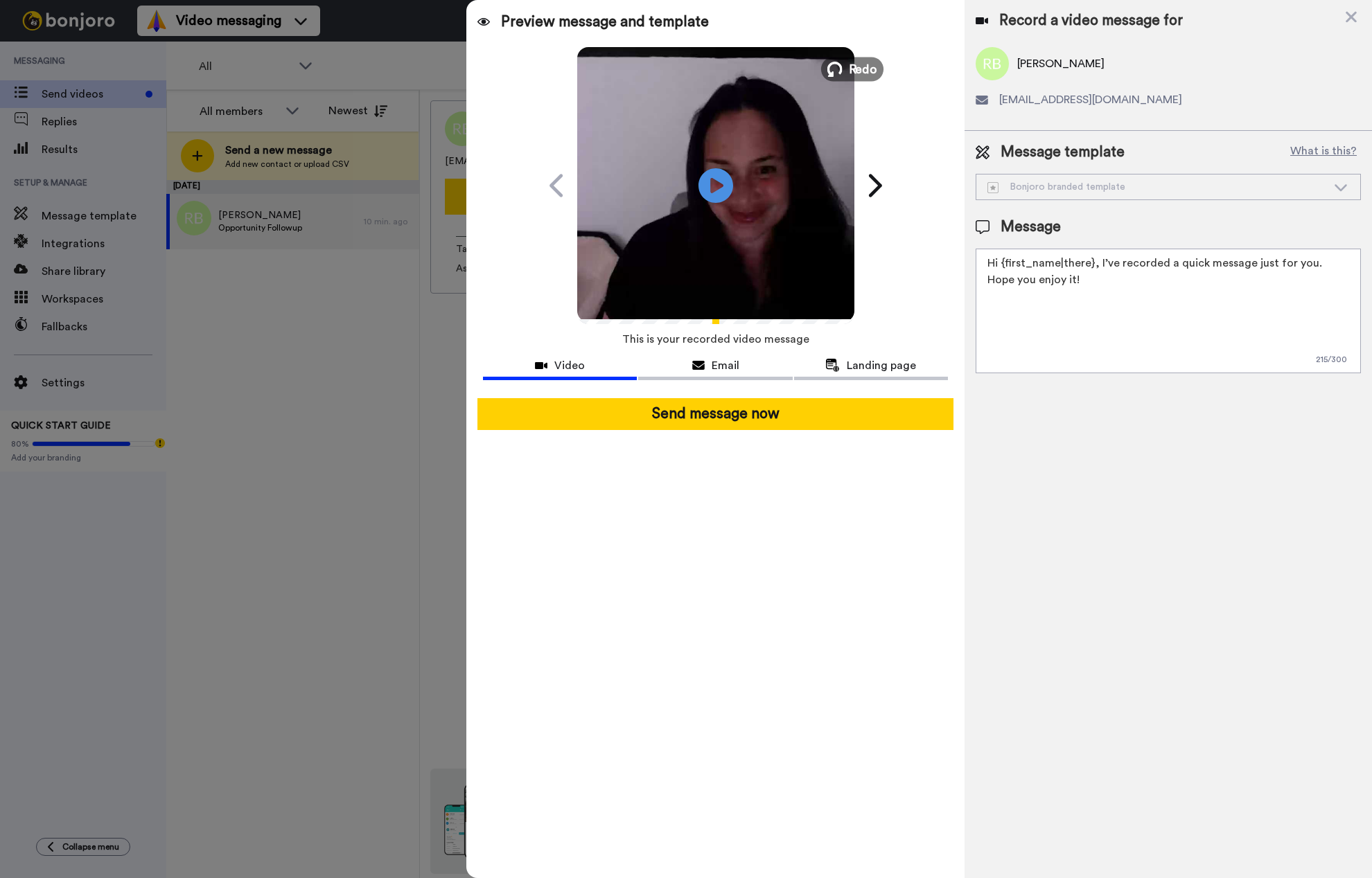
click at [841, 61] on icon at bounding box center [834, 68] width 15 height 15
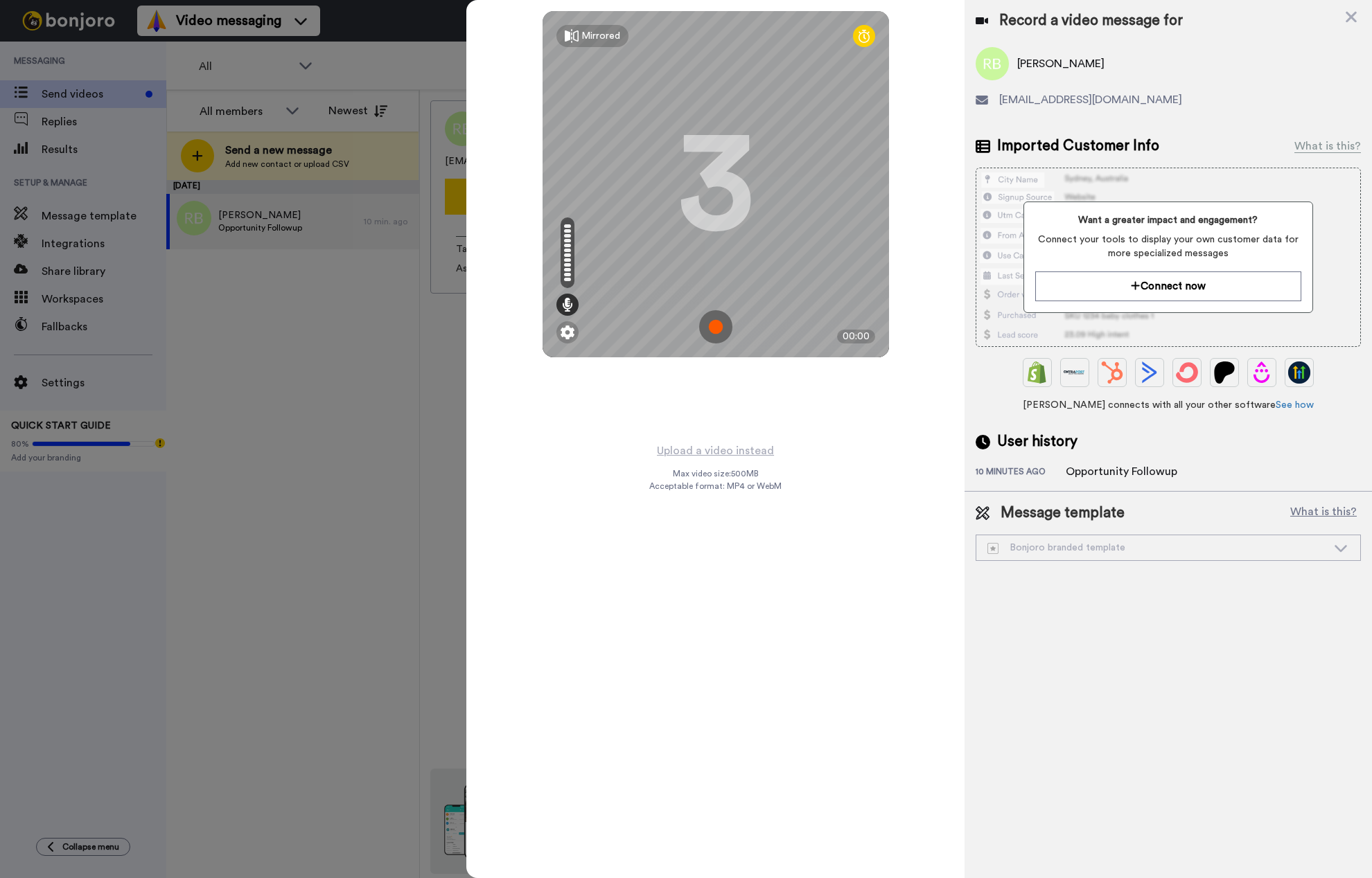
click at [715, 322] on img at bounding box center [715, 327] width 33 height 33
drag, startPoint x: 723, startPoint y: 329, endPoint x: 790, endPoint y: 320, distance: 67.6
click at [723, 329] on img at bounding box center [715, 327] width 33 height 33
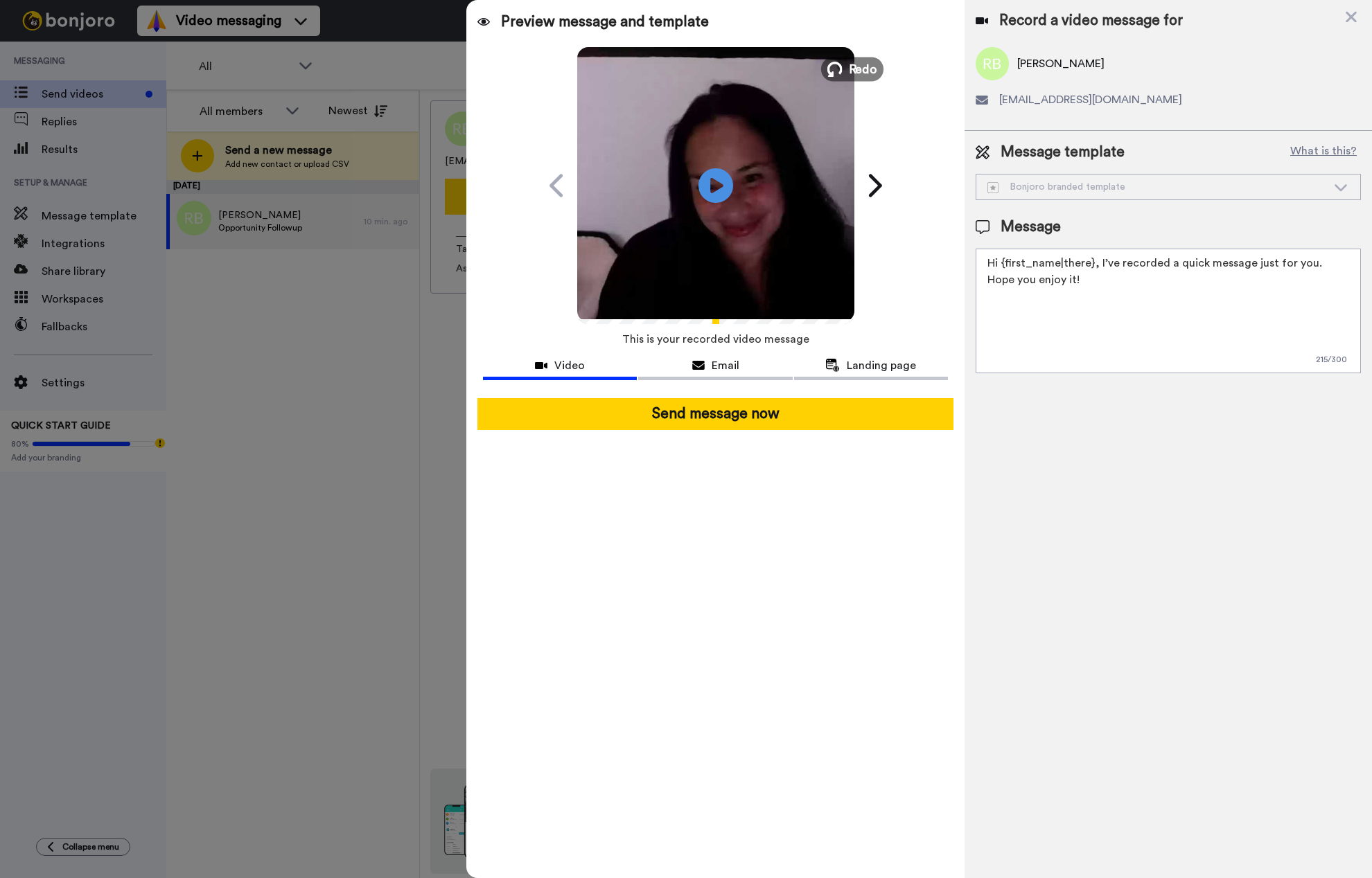
click at [844, 70] on button "Redo" at bounding box center [851, 69] width 62 height 25
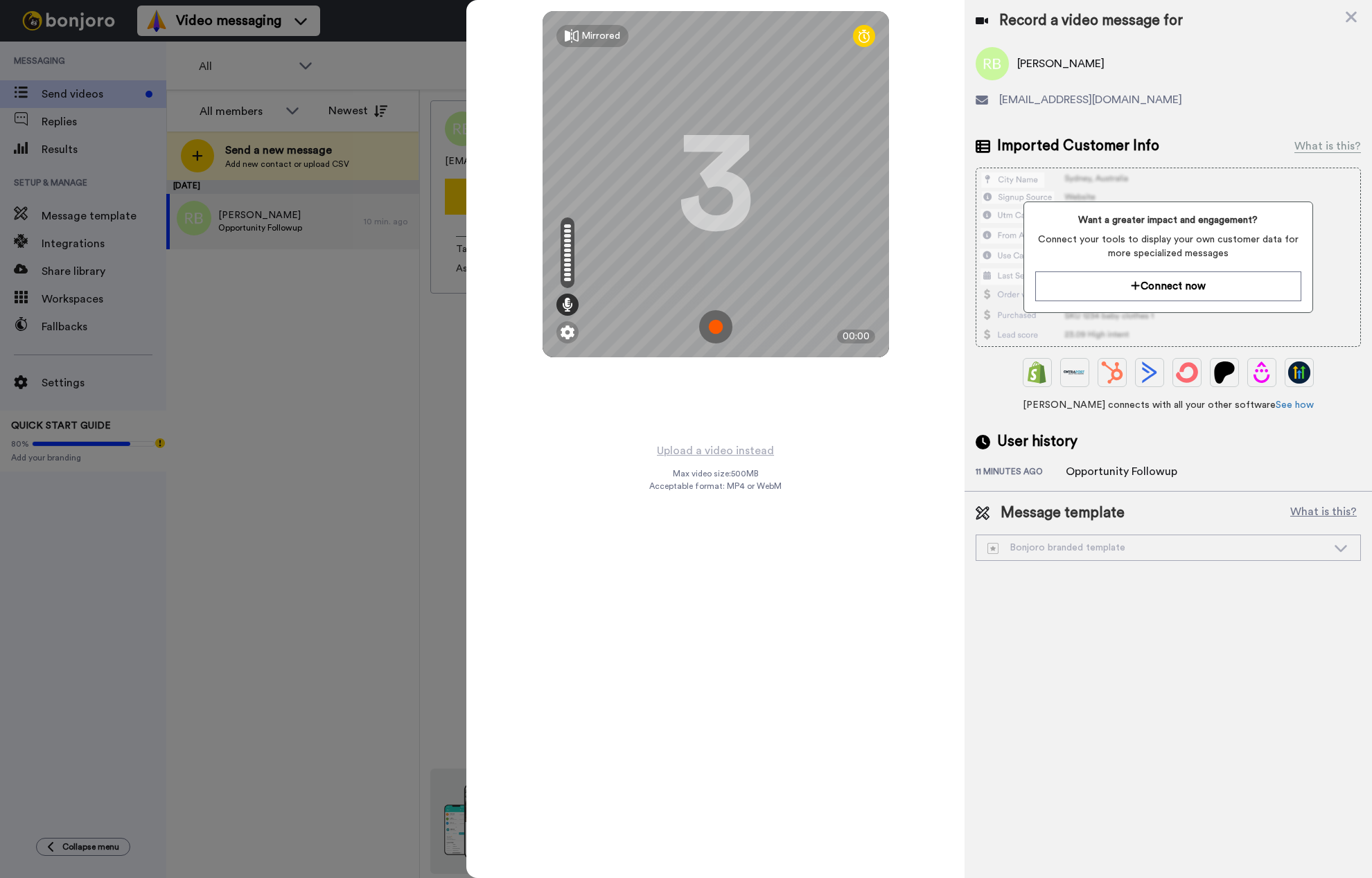
click at [719, 329] on img at bounding box center [715, 327] width 33 height 33
click at [724, 335] on img at bounding box center [715, 327] width 33 height 33
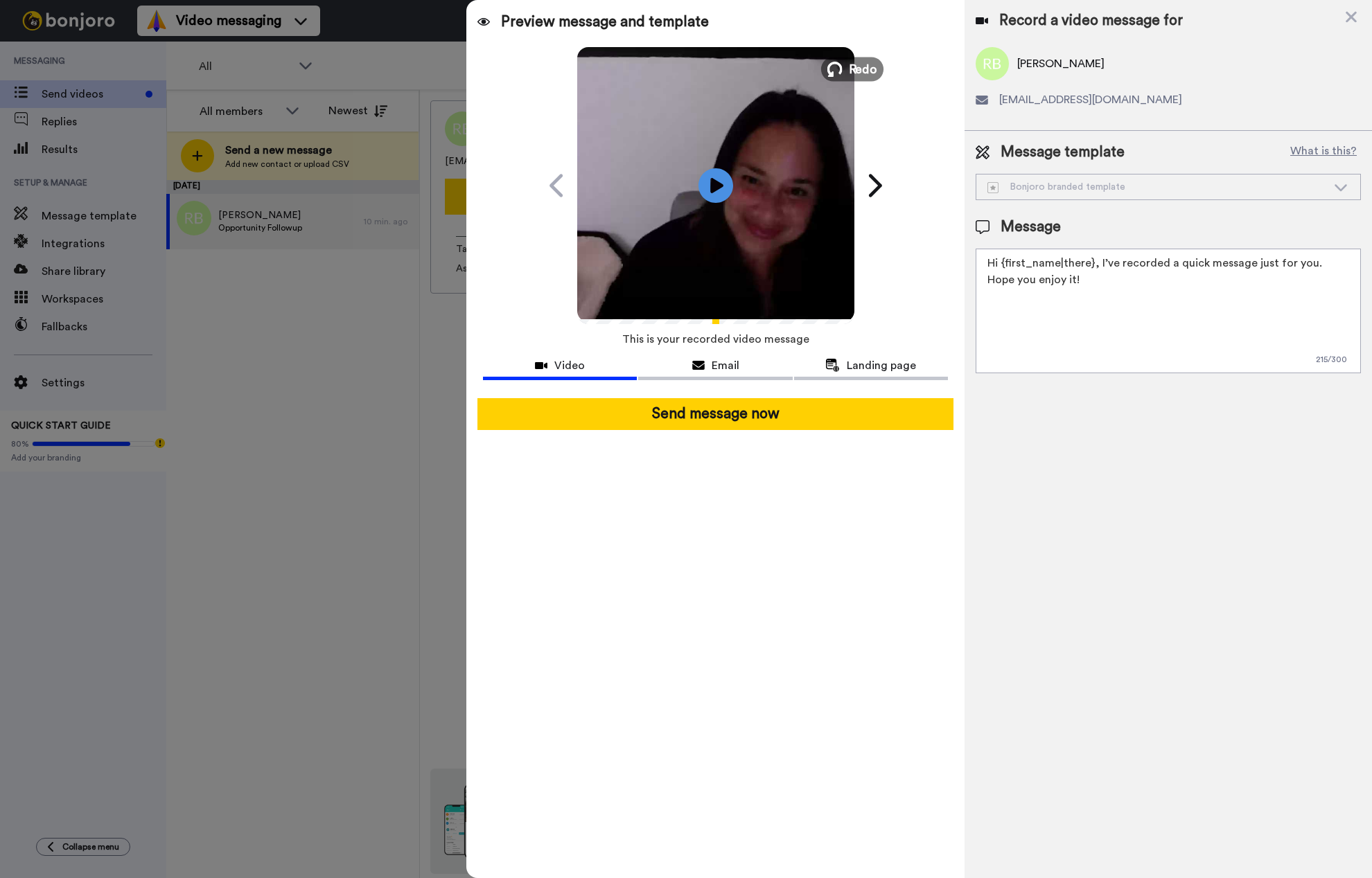
click at [839, 66] on icon at bounding box center [834, 68] width 15 height 15
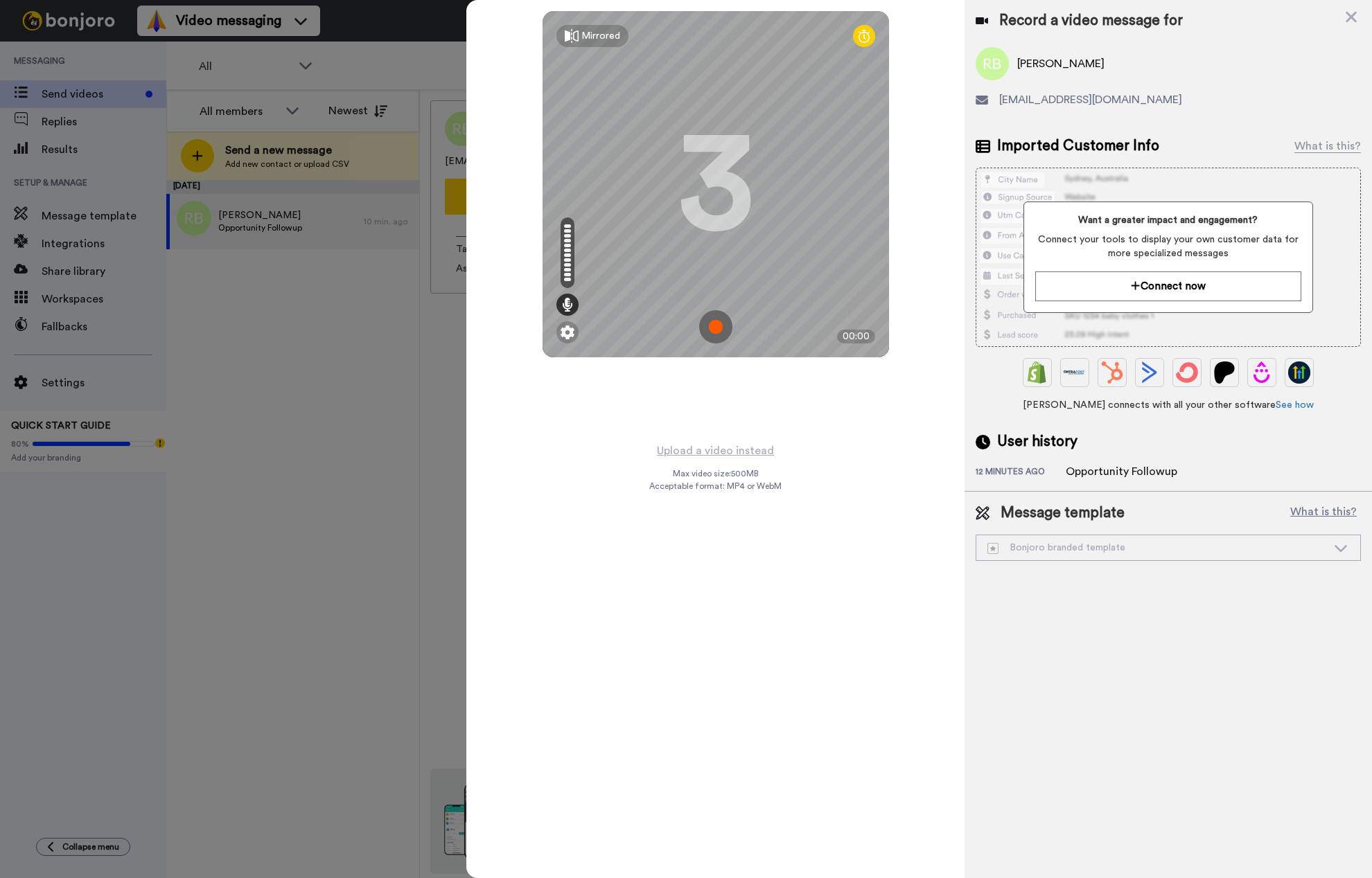
click at [709, 322] on img at bounding box center [715, 327] width 33 height 33
click at [715, 330] on img at bounding box center [715, 327] width 33 height 33
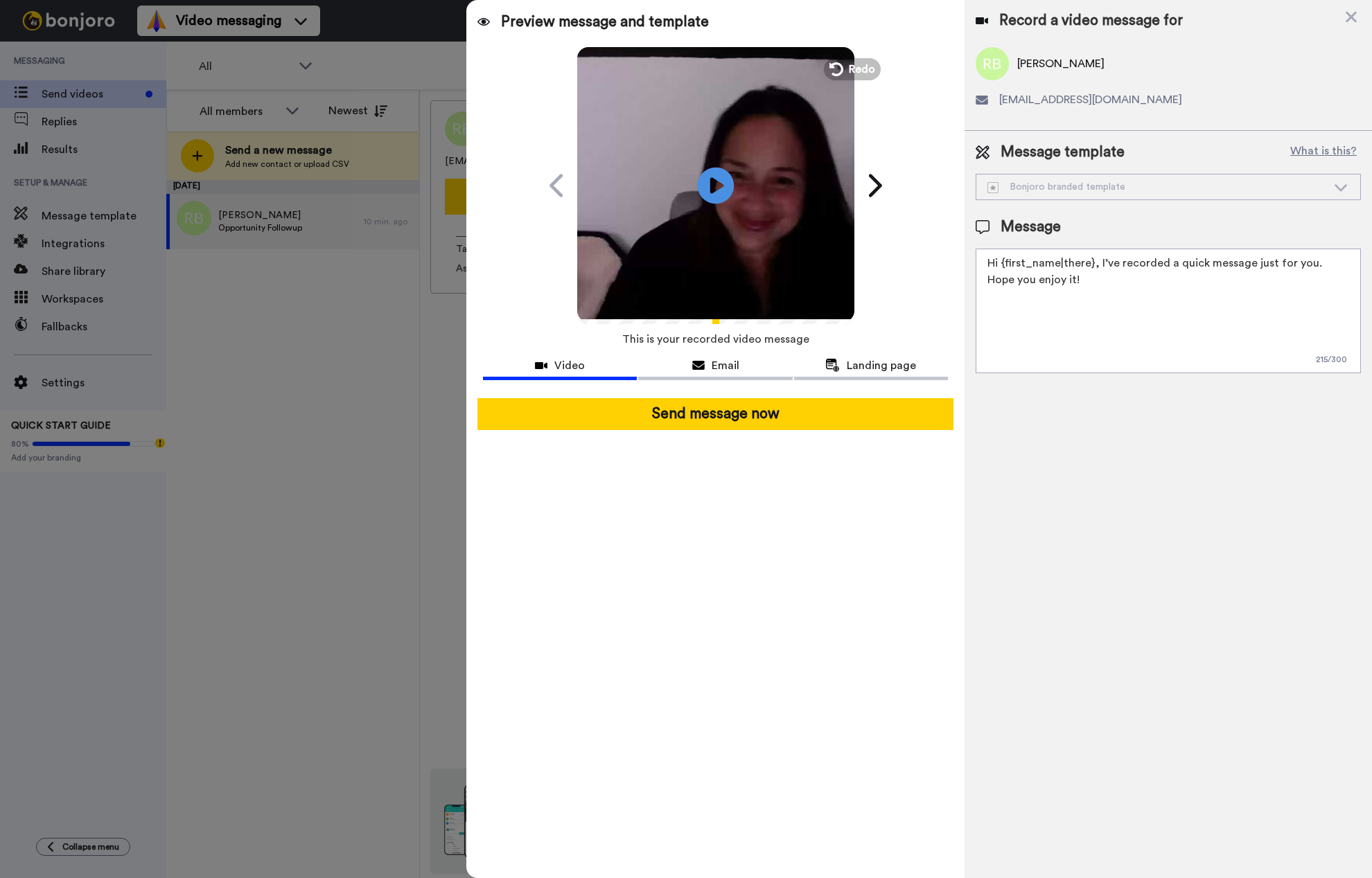
click at [724, 177] on icon at bounding box center [715, 185] width 37 height 37
click at [1082, 283] on textarea "Hi {first_name|there}, I’ve recorded a quick message just for you. Hope you enj…" at bounding box center [1168, 311] width 385 height 124
type textarea "Hi {first_name|there}, I’ve recorded a quick message just for you. Hope you enj…"
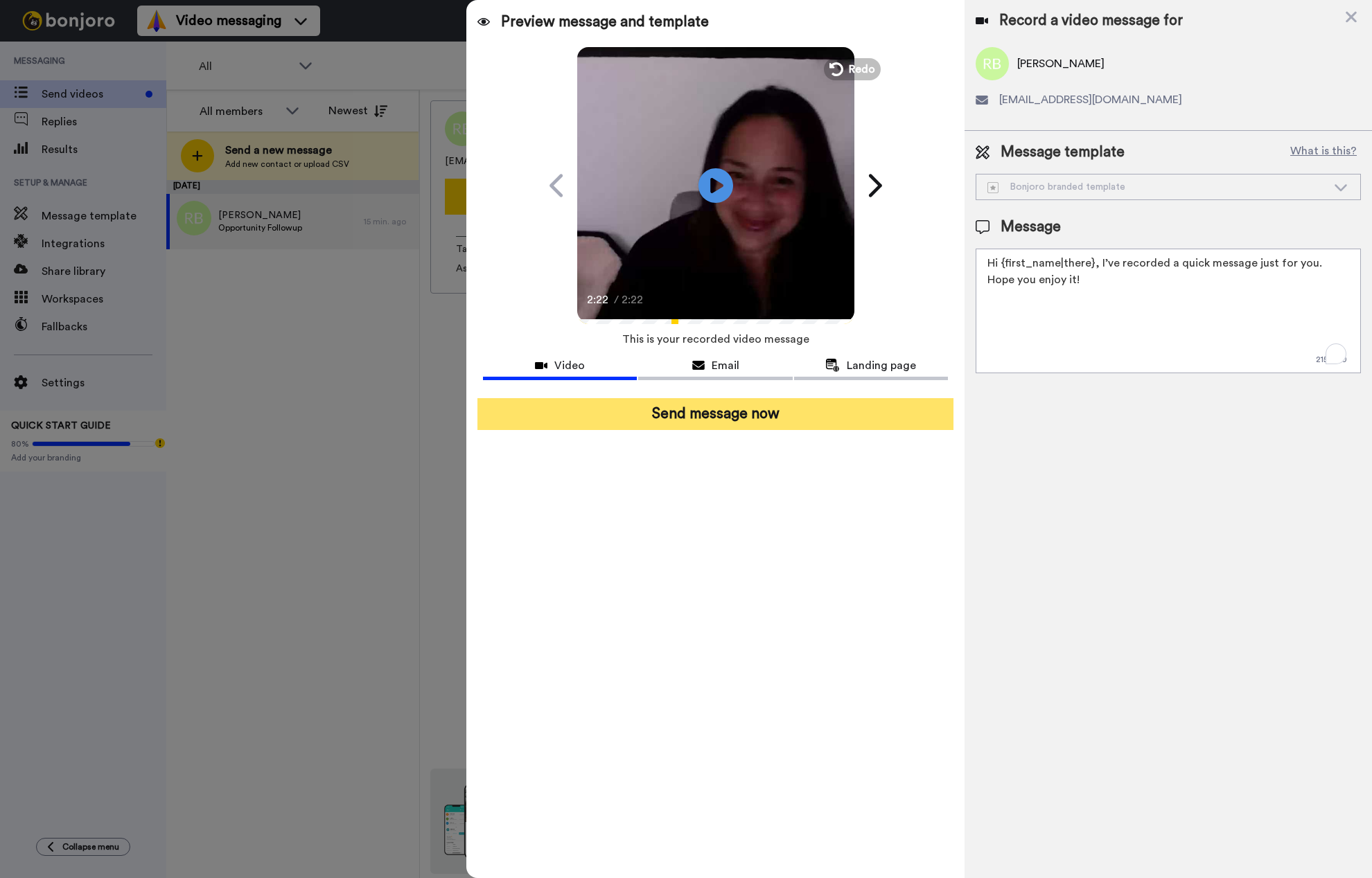
click at [762, 415] on button "Send message now" at bounding box center [715, 414] width 476 height 32
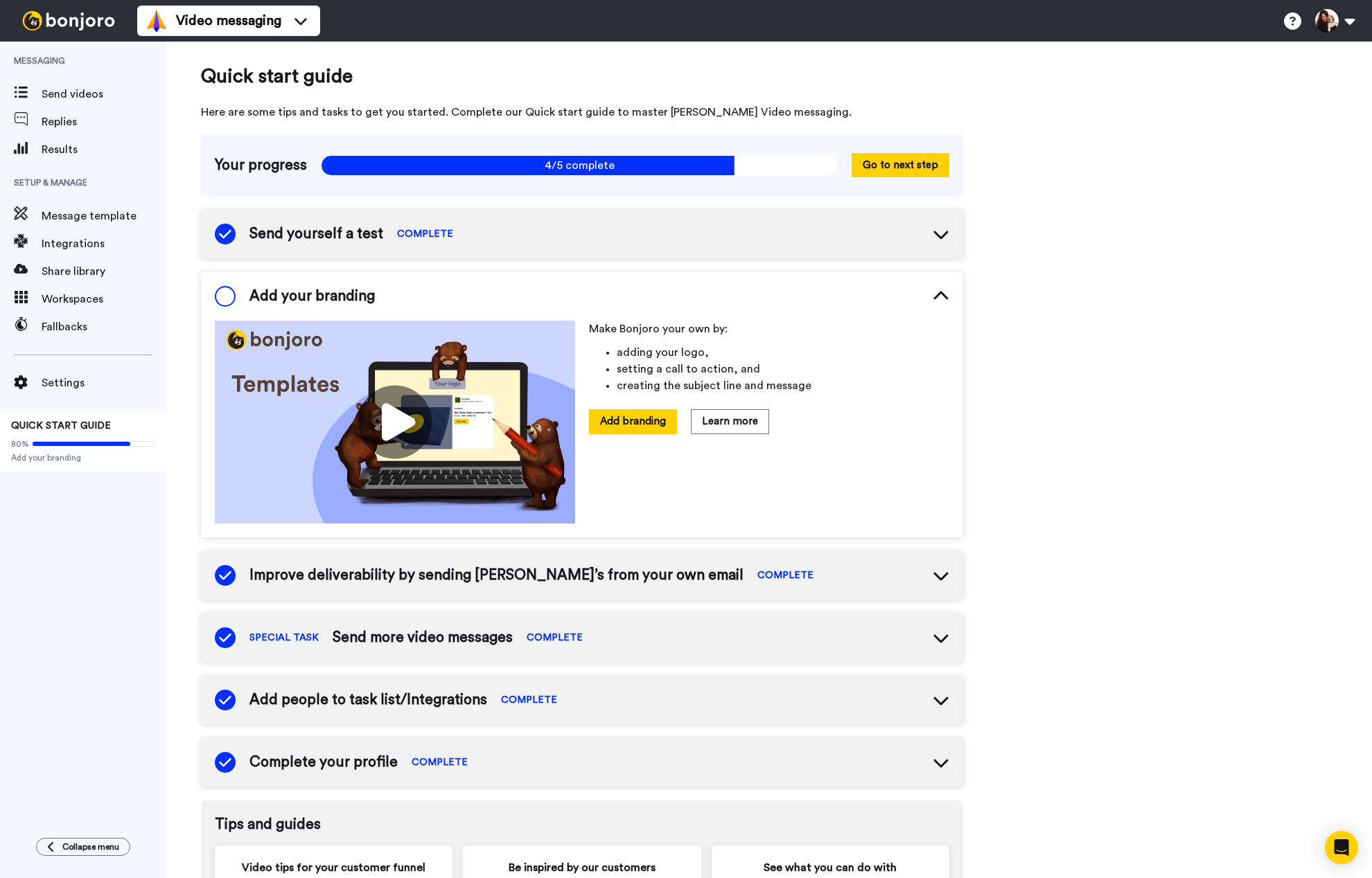
click at [1316, 263] on div "Quick start guide Here are some tips and tasks to get you started. Complete our…" at bounding box center [769, 619] width 1205 height 1156
click at [71, 147] on span "Results" at bounding box center [103, 149] width 124 height 17
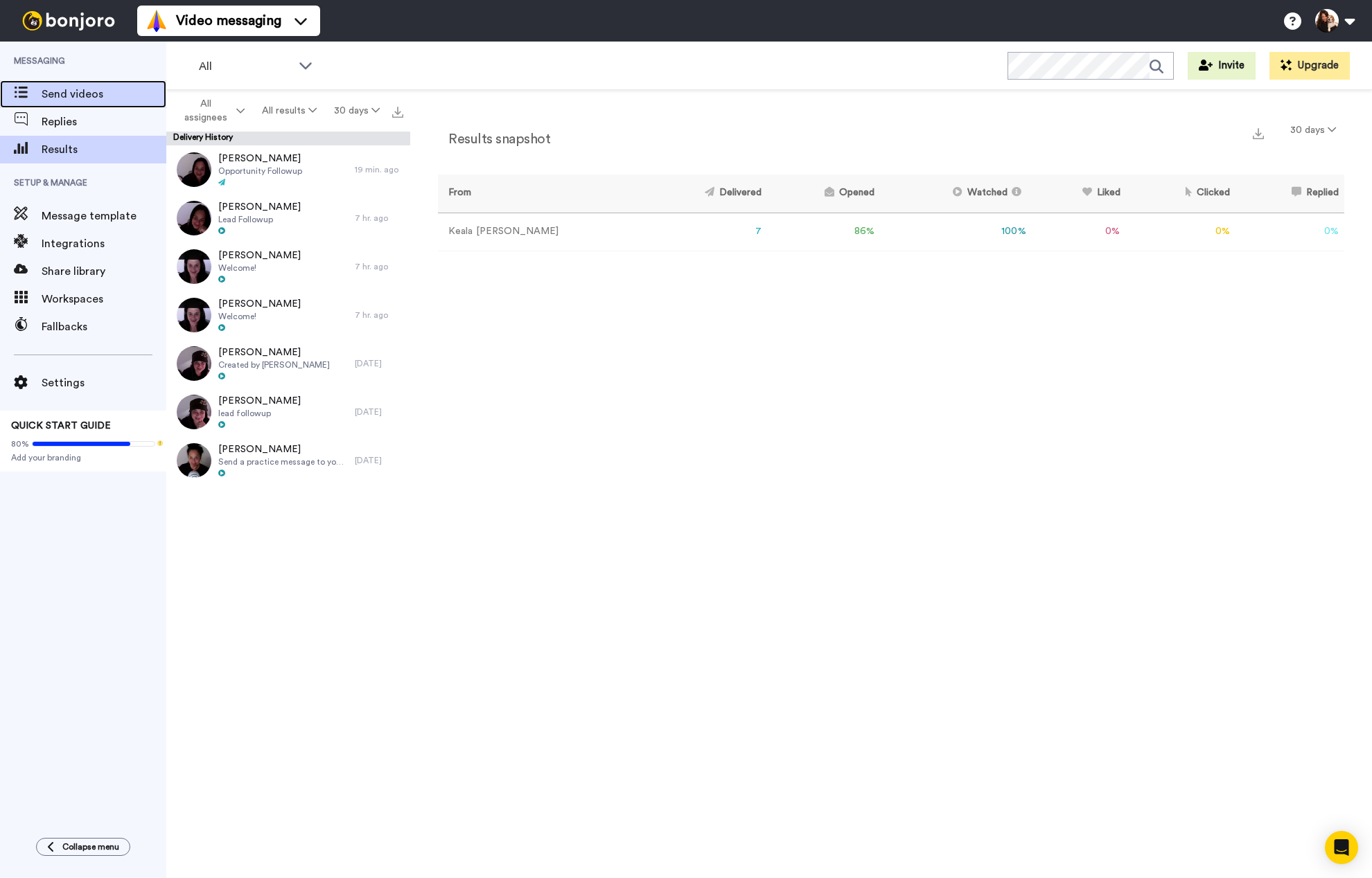
click at [35, 88] on span at bounding box center [20, 95] width 41 height 14
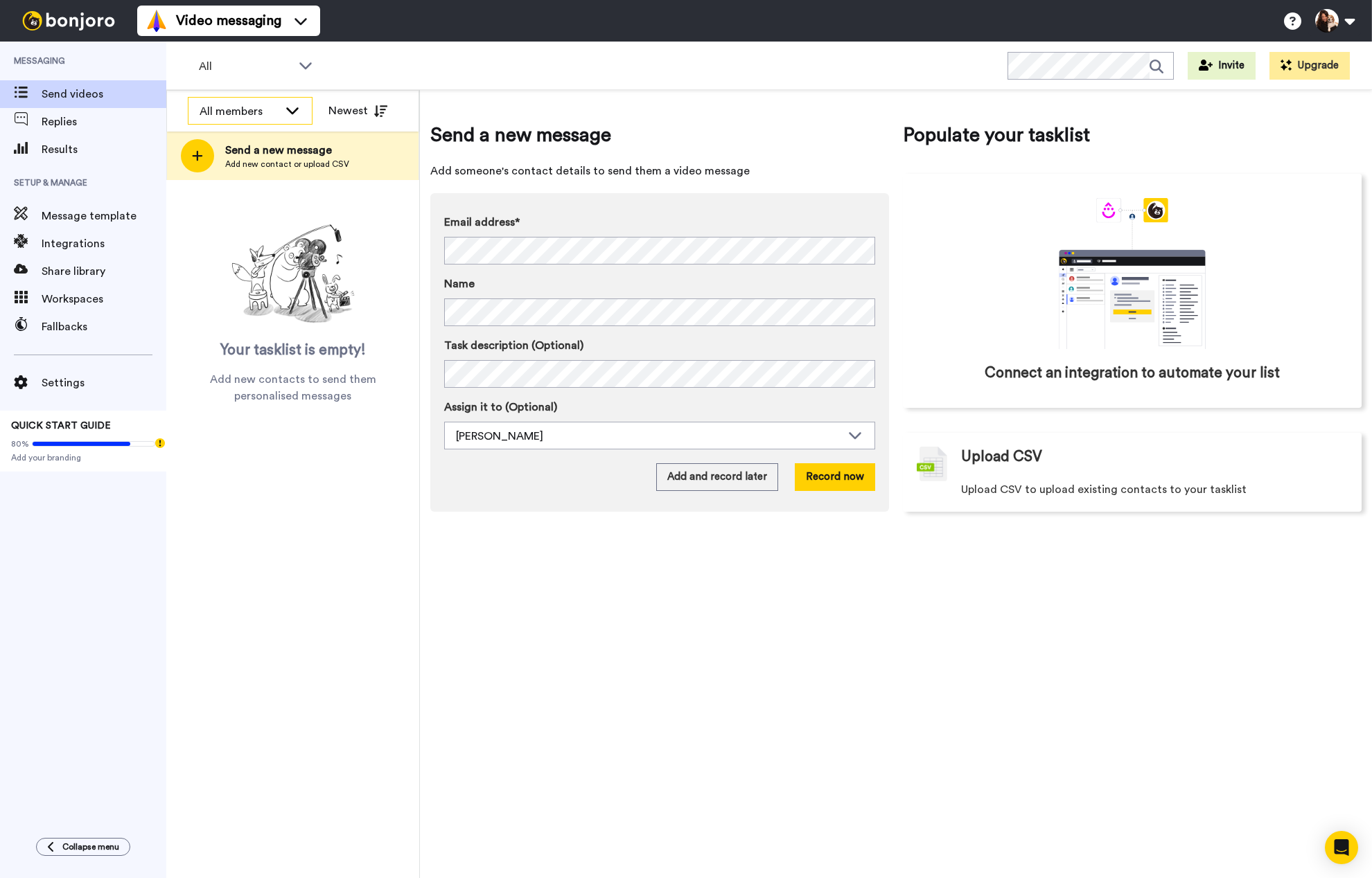
click at [298, 110] on icon at bounding box center [292, 110] width 17 height 14
click at [297, 112] on icon at bounding box center [292, 110] width 12 height 7
click at [1189, 694] on div "Send a new message Add someone's contact details to send them a video message E…" at bounding box center [896, 484] width 952 height 788
click at [1139, 675] on div "Send a new message Add someone's contact details to send them a video message E…" at bounding box center [896, 484] width 952 height 788
click at [933, 738] on div "Send a new message Add someone's contact details to send them a video message E…" at bounding box center [896, 484] width 952 height 788
